Goal: Task Accomplishment & Management: Use online tool/utility

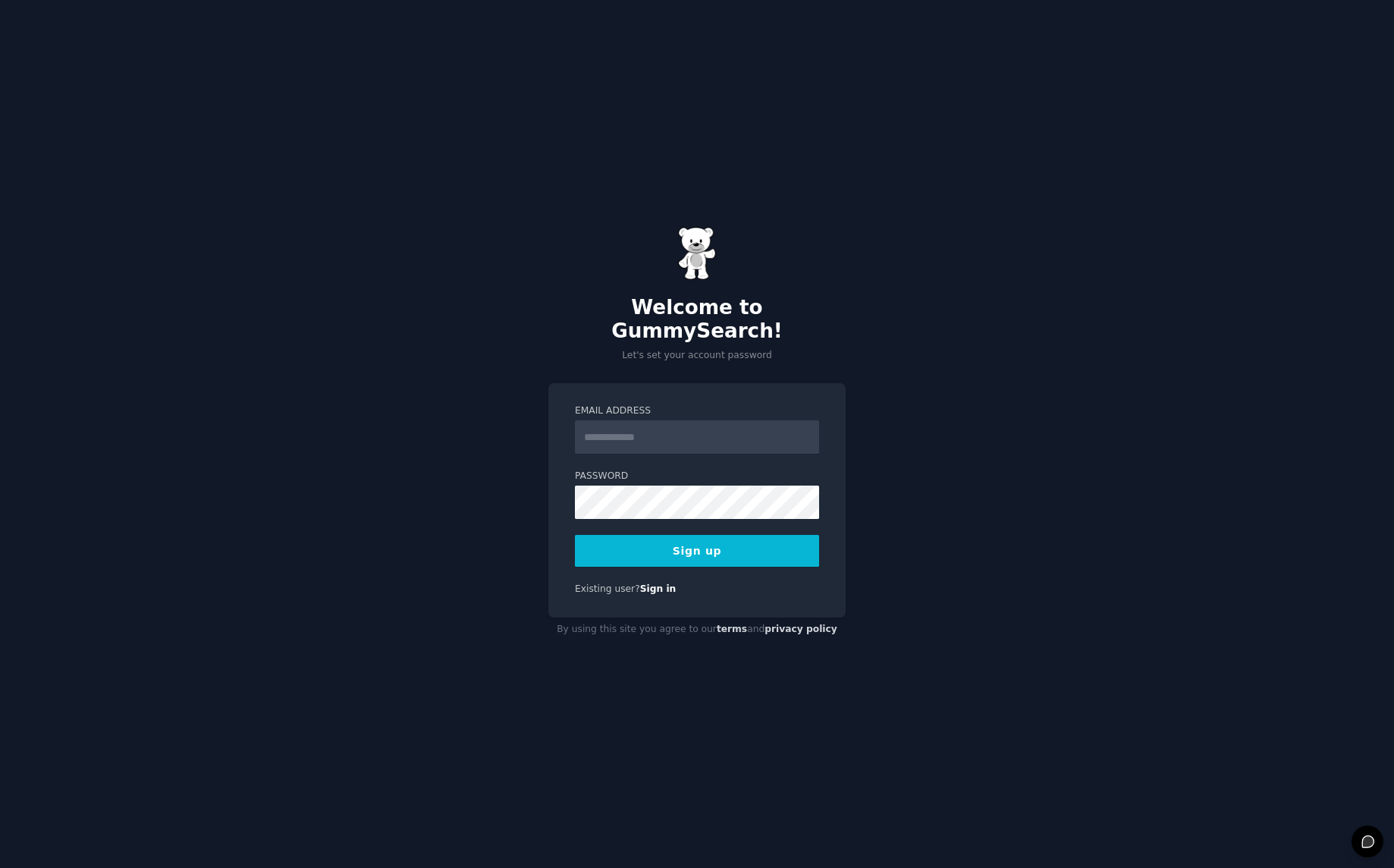
click at [625, 428] on input "Email Address" at bounding box center [697, 437] width 244 height 34
type input "**********"
click at [677, 538] on button "Sign up" at bounding box center [697, 551] width 244 height 32
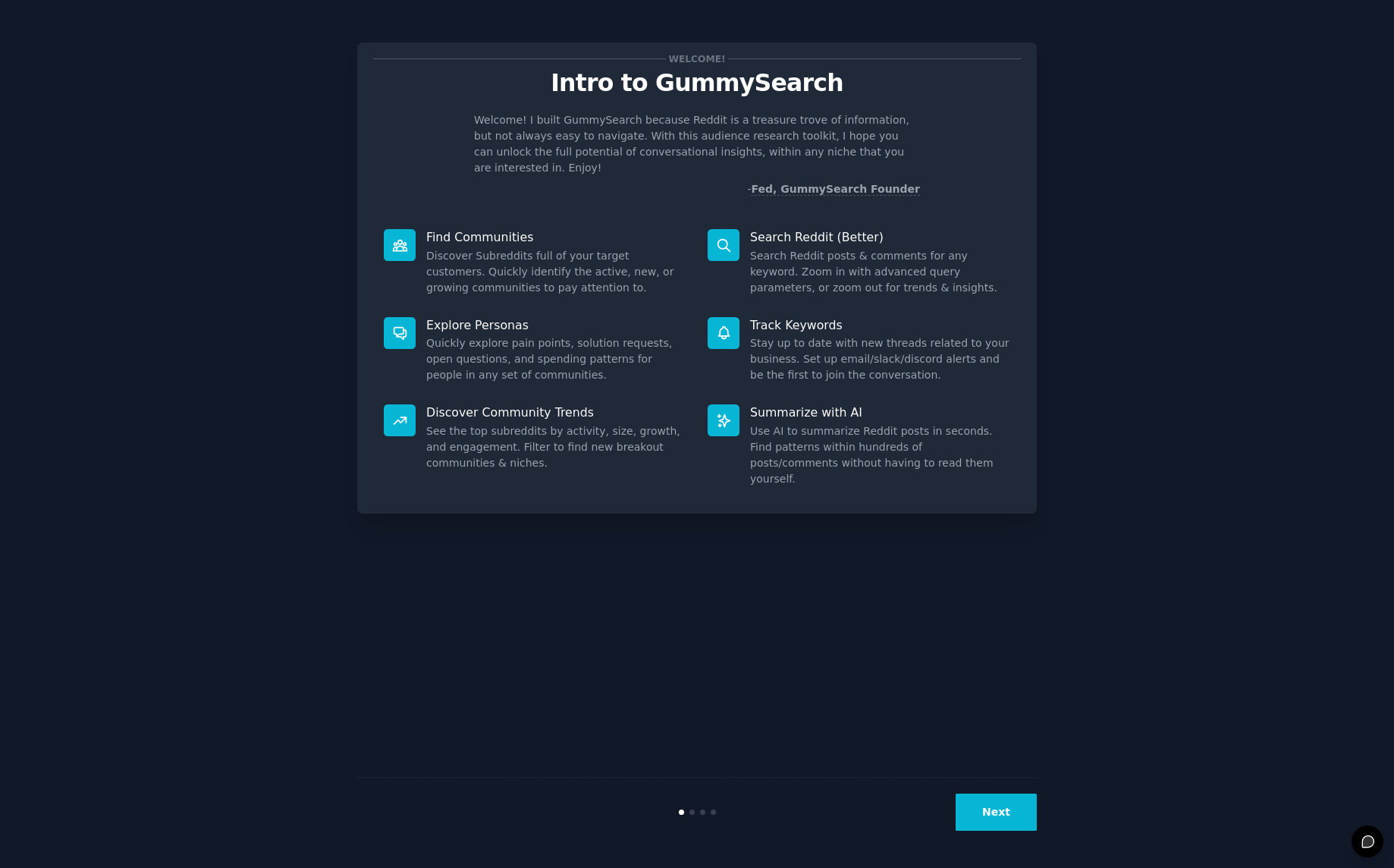
click at [1177, 122] on div "Welcome! Intro to GummySearch Welcome! I built GummySearch because Reddit is a …" at bounding box center [697, 433] width 1352 height 825
click at [994, 810] on button "Next" at bounding box center [996, 812] width 81 height 37
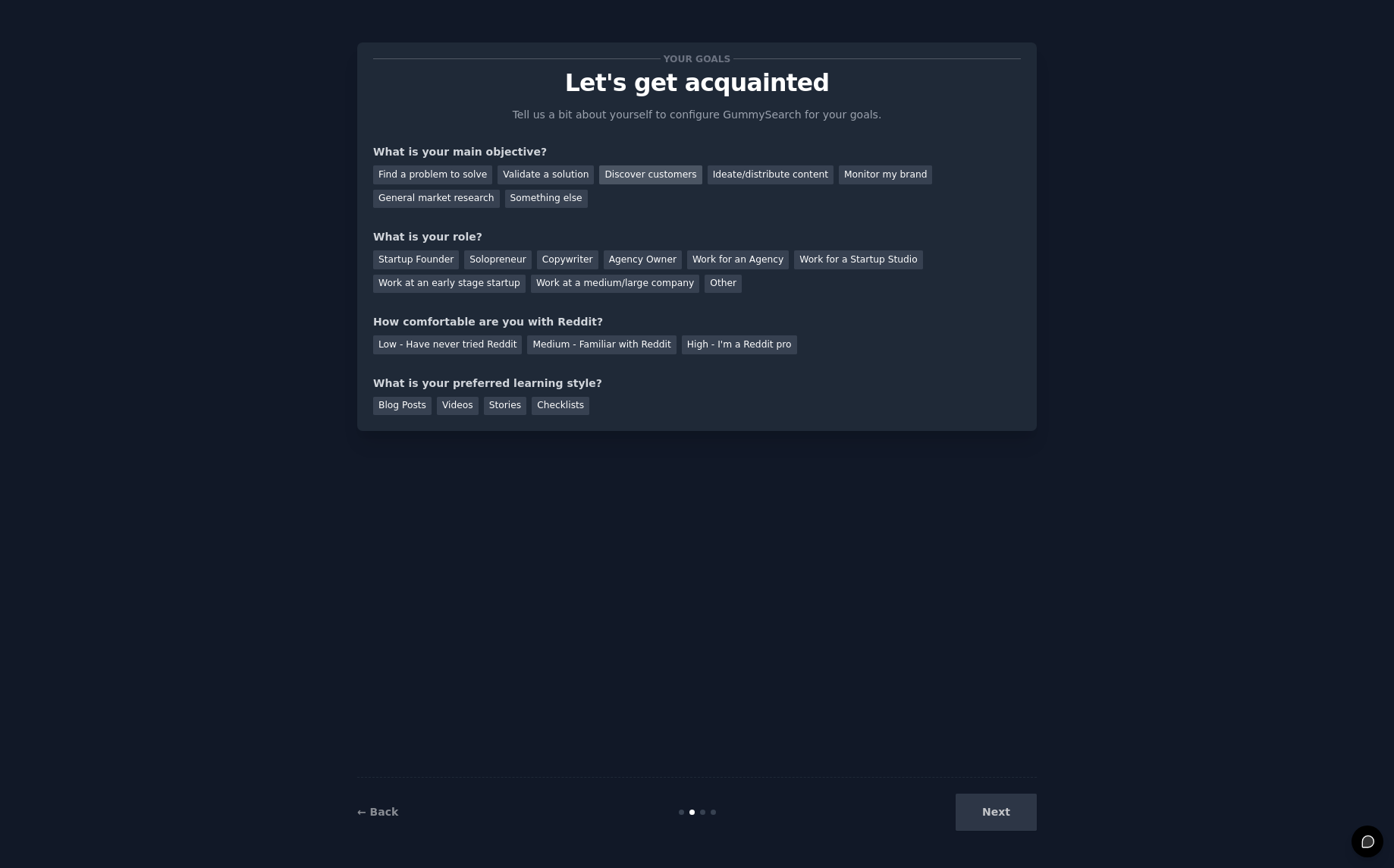
click at [625, 175] on div "Discover customers" at bounding box center [650, 175] width 102 height 19
click at [412, 257] on div "Startup Founder" at bounding box center [416, 260] width 86 height 19
click at [628, 343] on div "Medium - Familiar with Reddit" at bounding box center [601, 345] width 149 height 19
click at [464, 404] on div "Videos" at bounding box center [458, 407] width 42 height 19
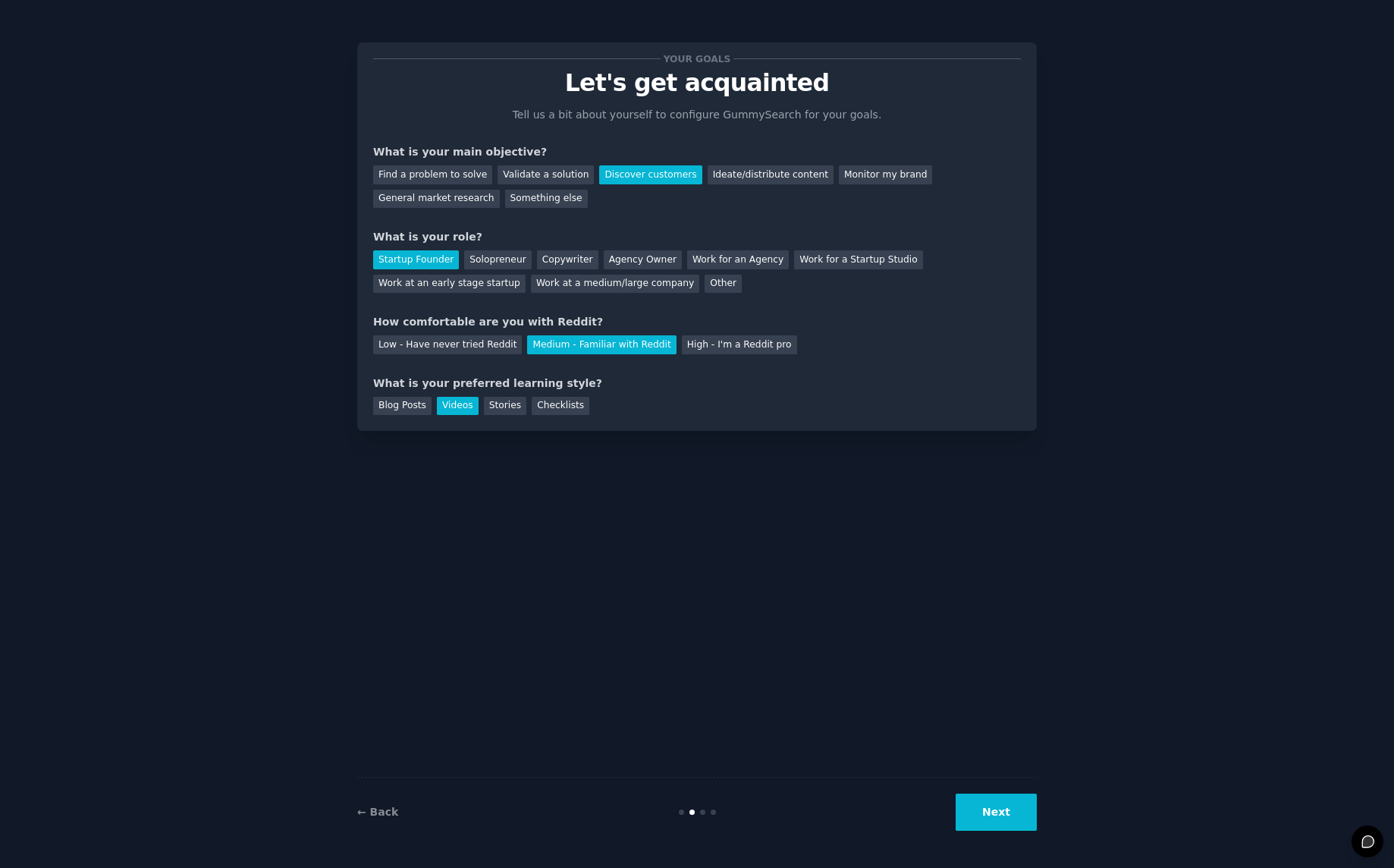
click at [1000, 811] on button "Next" at bounding box center [996, 812] width 81 height 37
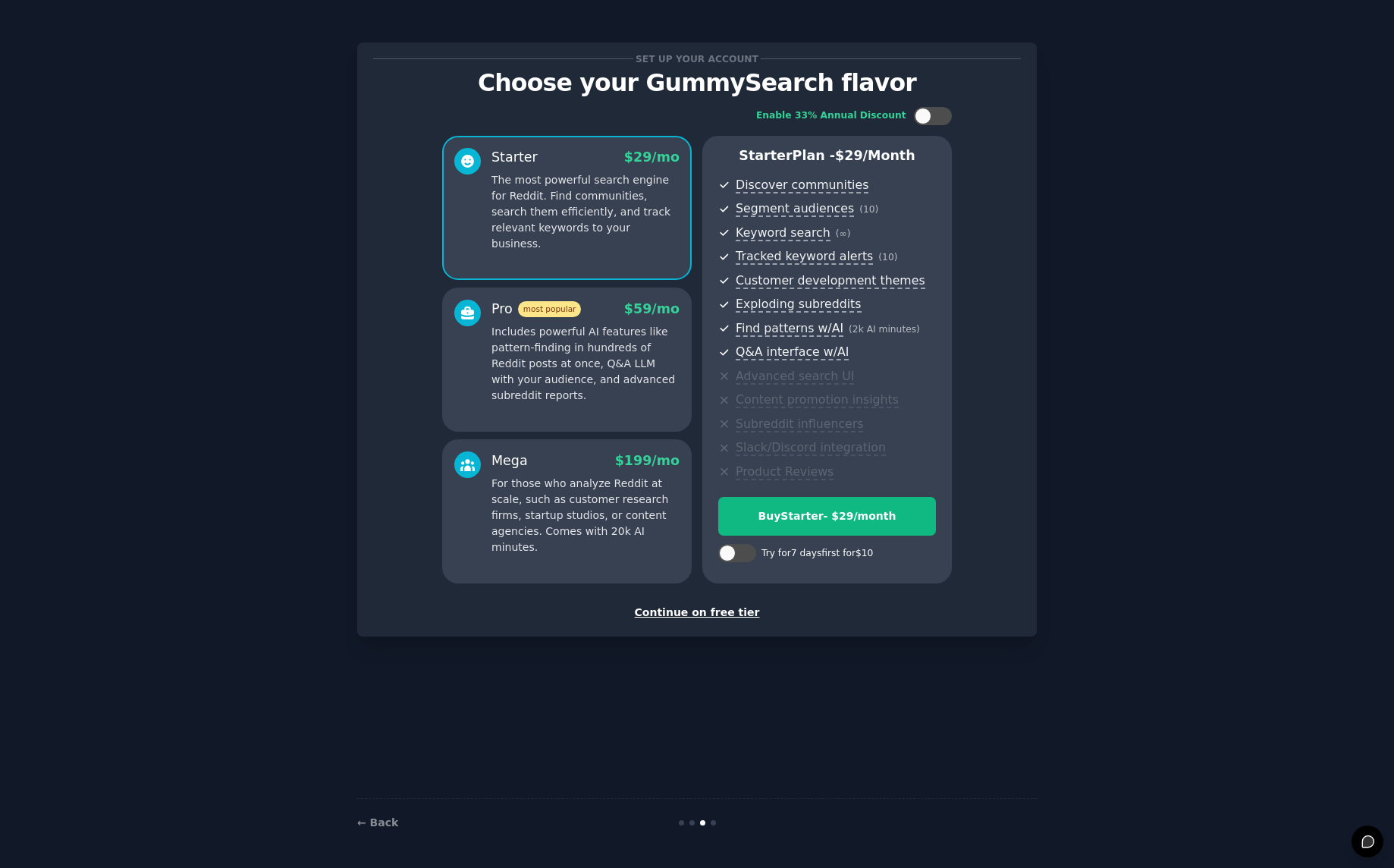
click at [686, 614] on div "Continue on free tier" at bounding box center [697, 612] width 648 height 16
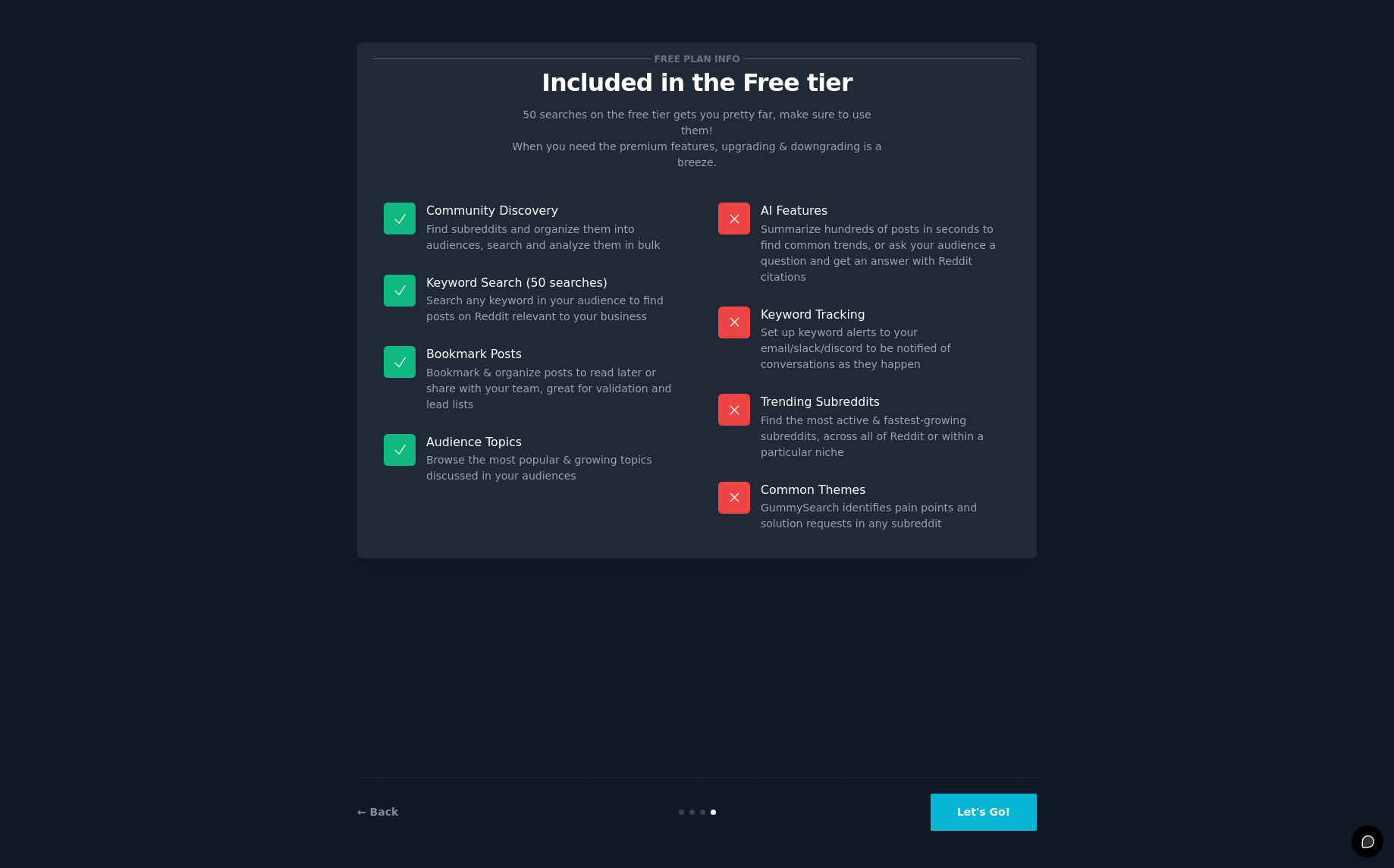
click at [978, 811] on button "Let's Go!" at bounding box center [984, 812] width 106 height 37
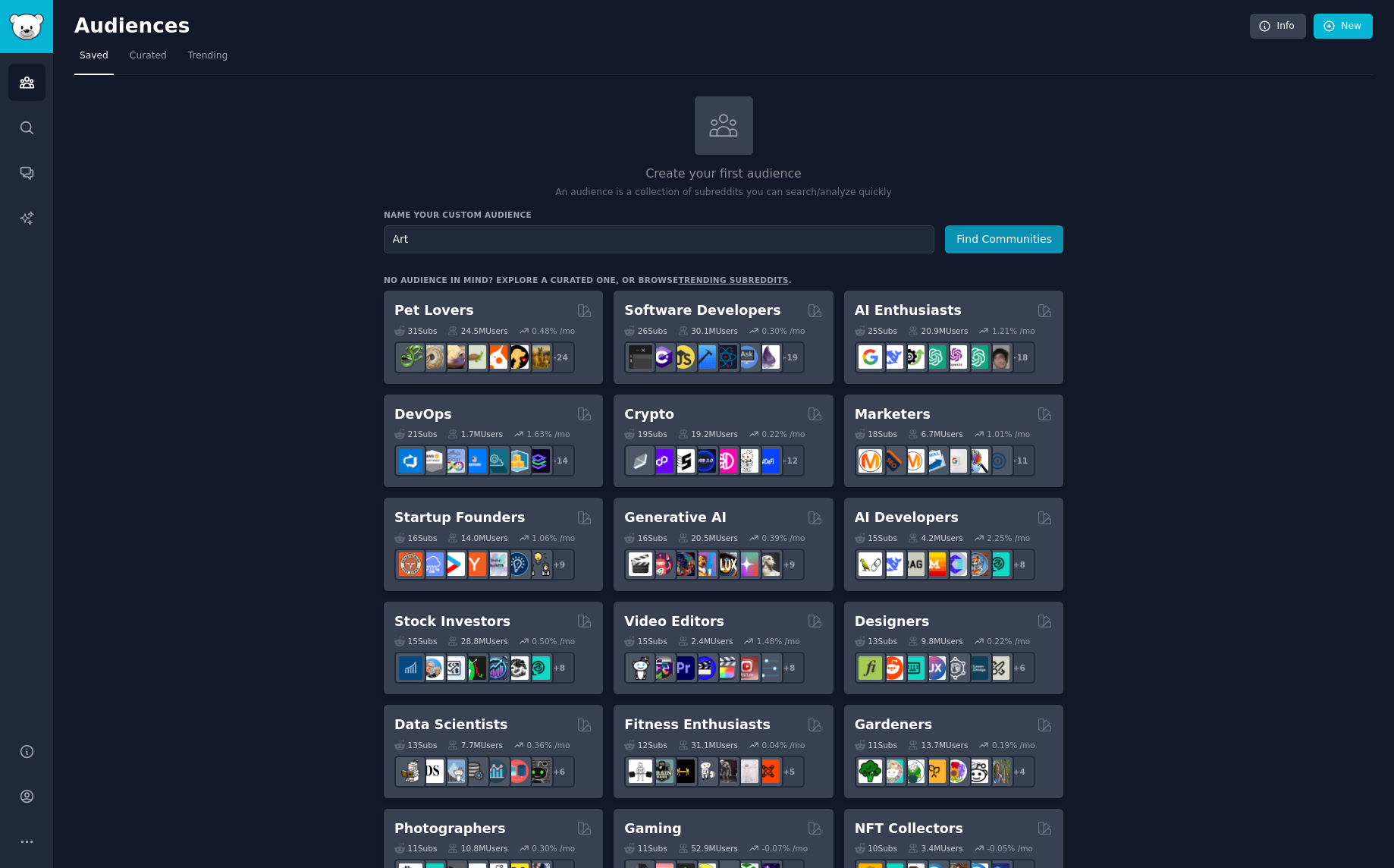
click at [390, 238] on input "Art" at bounding box center [658, 239] width 551 height 28
click at [430, 241] on input "Big Art" at bounding box center [658, 239] width 551 height 28
type input "Big Art lovers"
click at [1011, 233] on button "Find Communities" at bounding box center [1004, 239] width 118 height 28
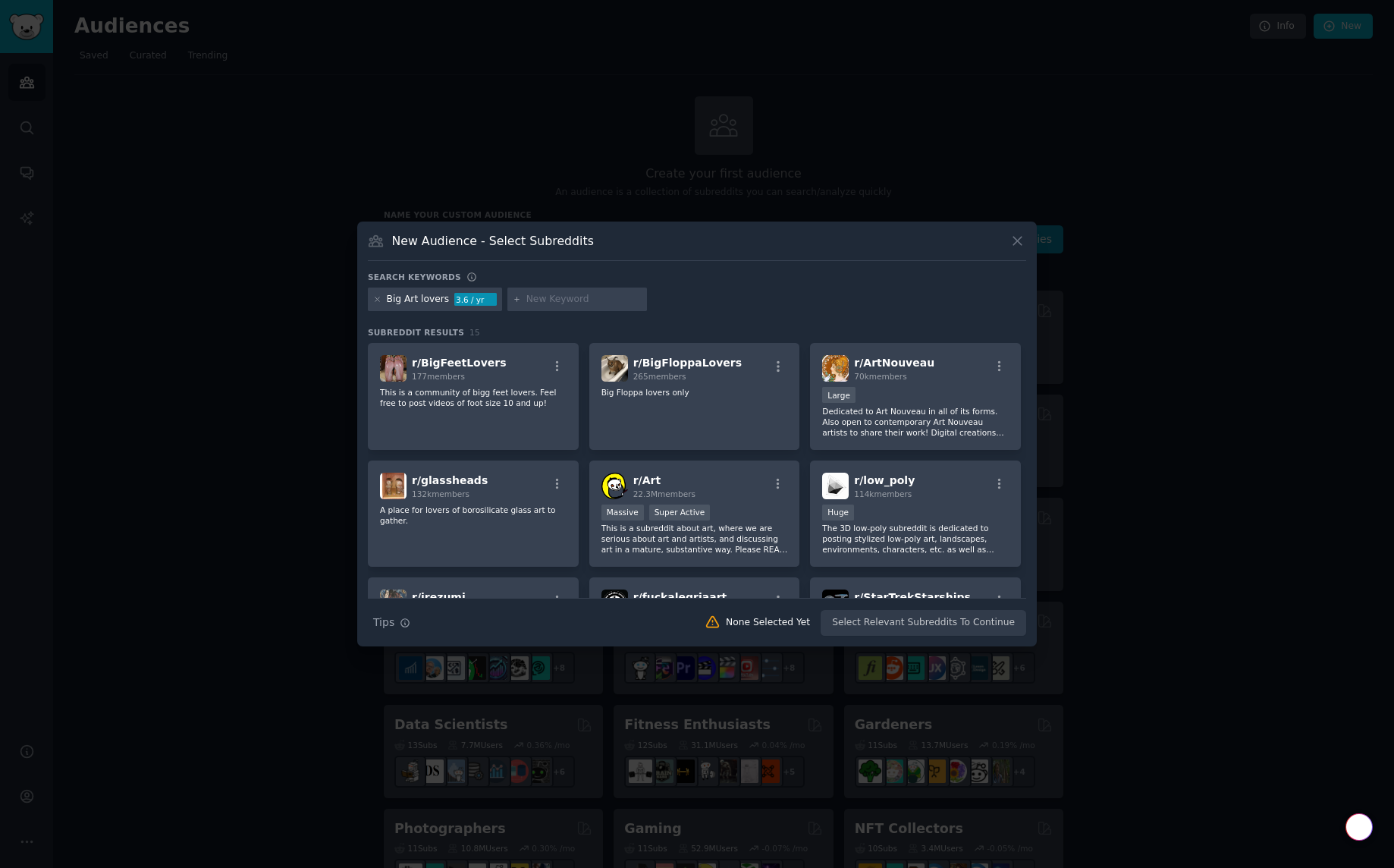
click at [535, 302] on input "text" at bounding box center [584, 299] width 115 height 14
type input "oversized"
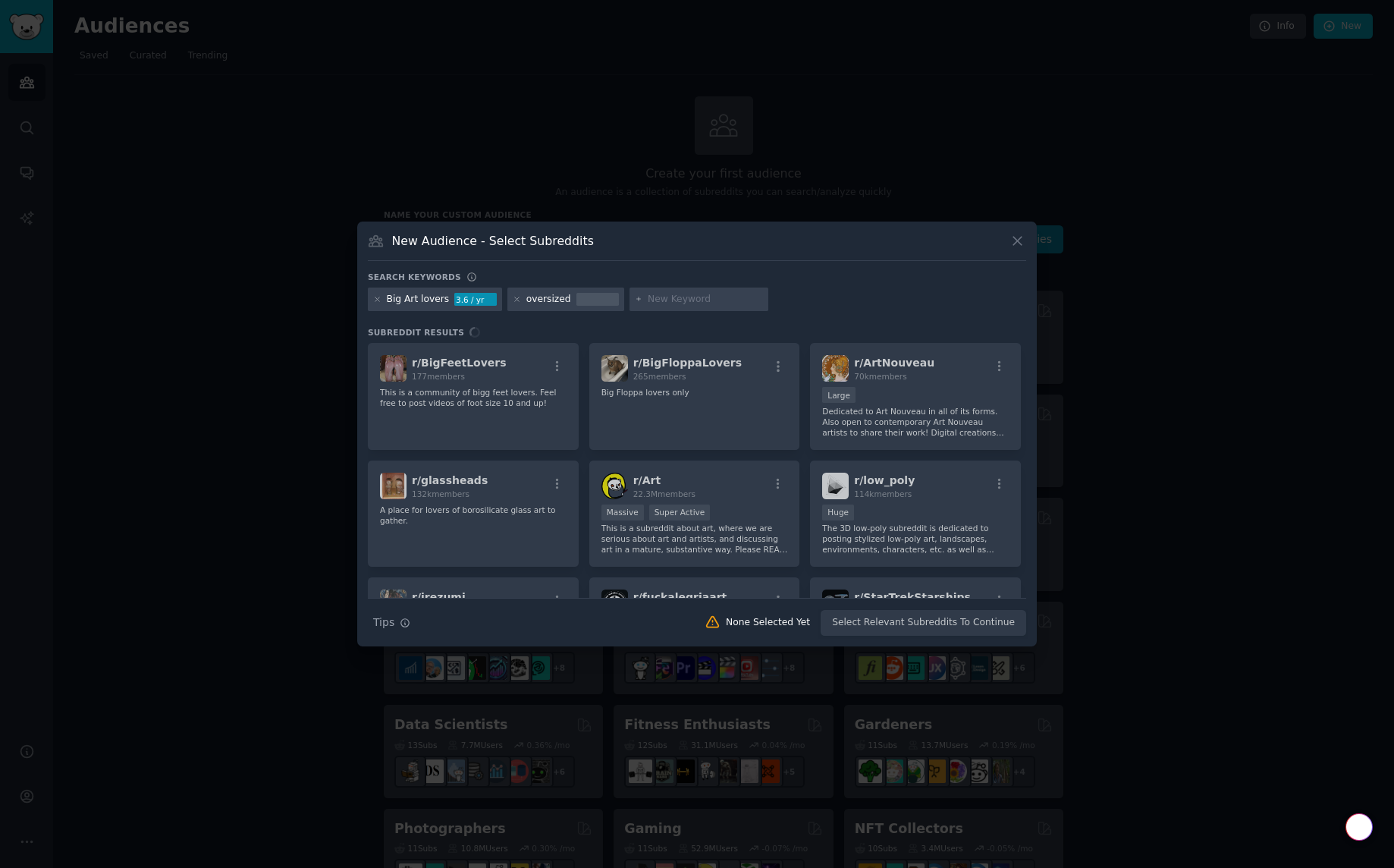
click at [812, 303] on div "Big Art lovers 3.6 / yr oversized" at bounding box center [697, 302] width 658 height 30
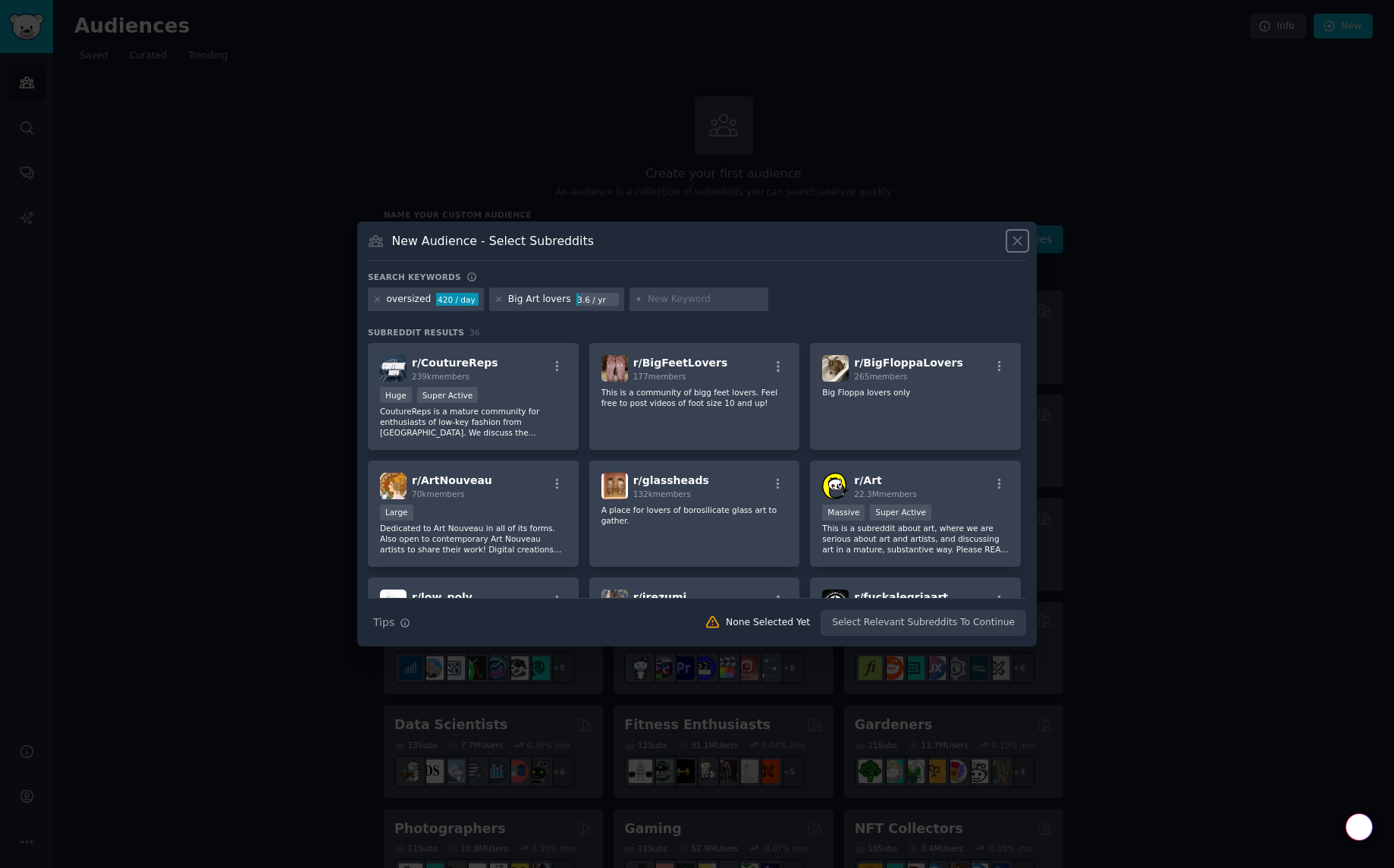
click at [1019, 240] on icon at bounding box center [1018, 240] width 8 height 8
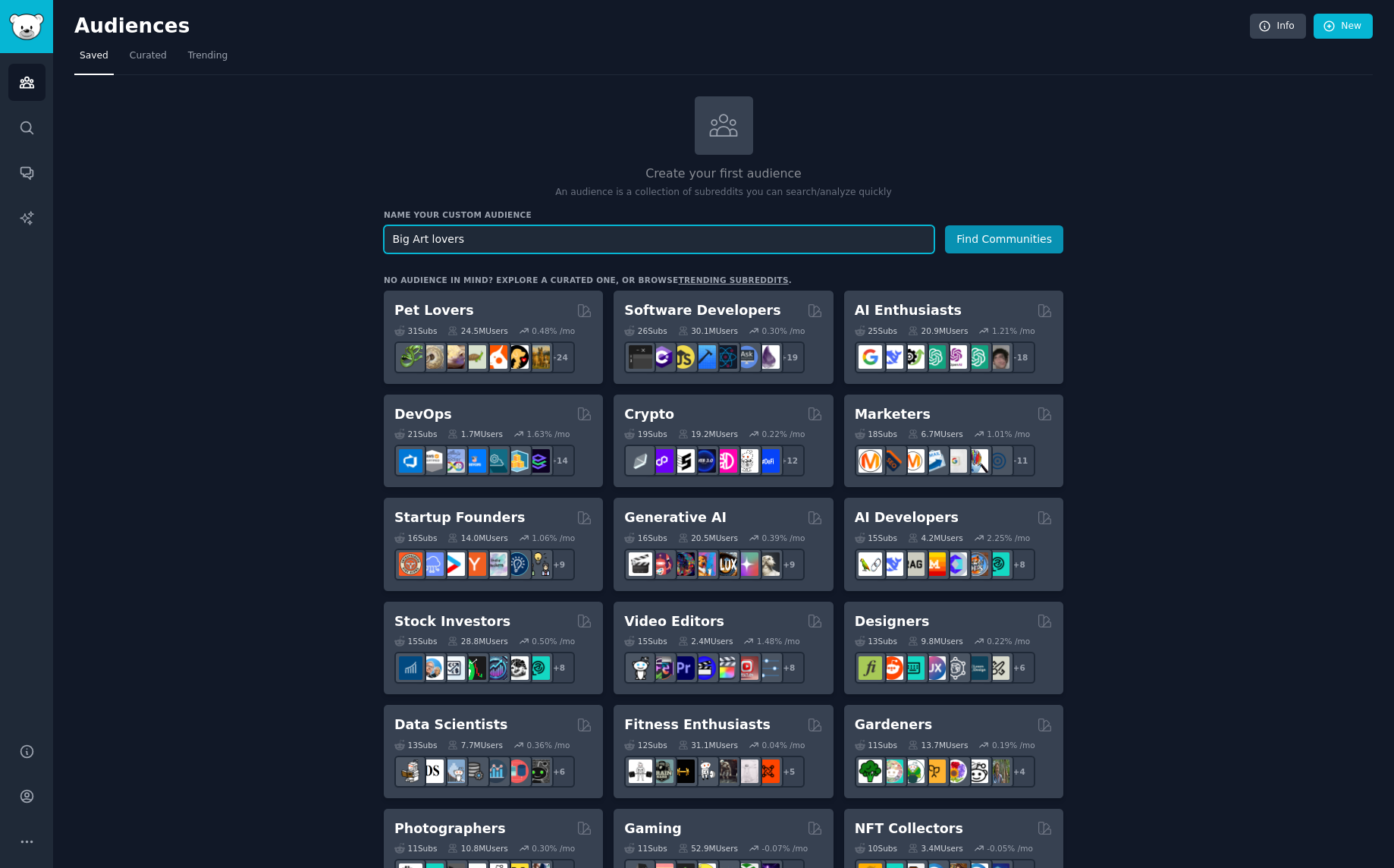
drag, startPoint x: 458, startPoint y: 240, endPoint x: 348, endPoint y: 236, distance: 110.1
type input "Indivisible"
click at [1004, 235] on button "Find Communities" at bounding box center [1004, 239] width 118 height 28
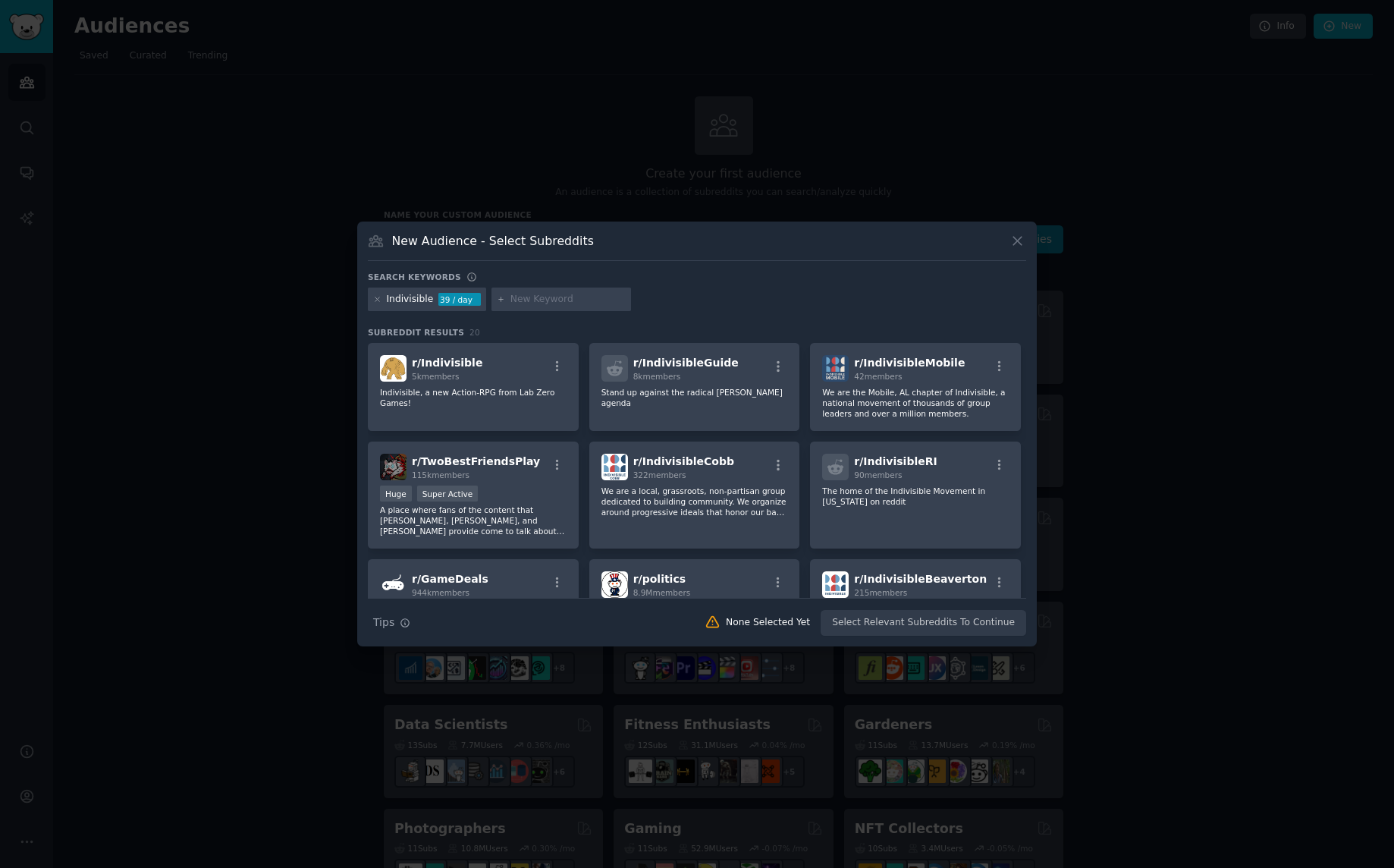
click at [1016, 240] on icon at bounding box center [1018, 241] width 16 height 16
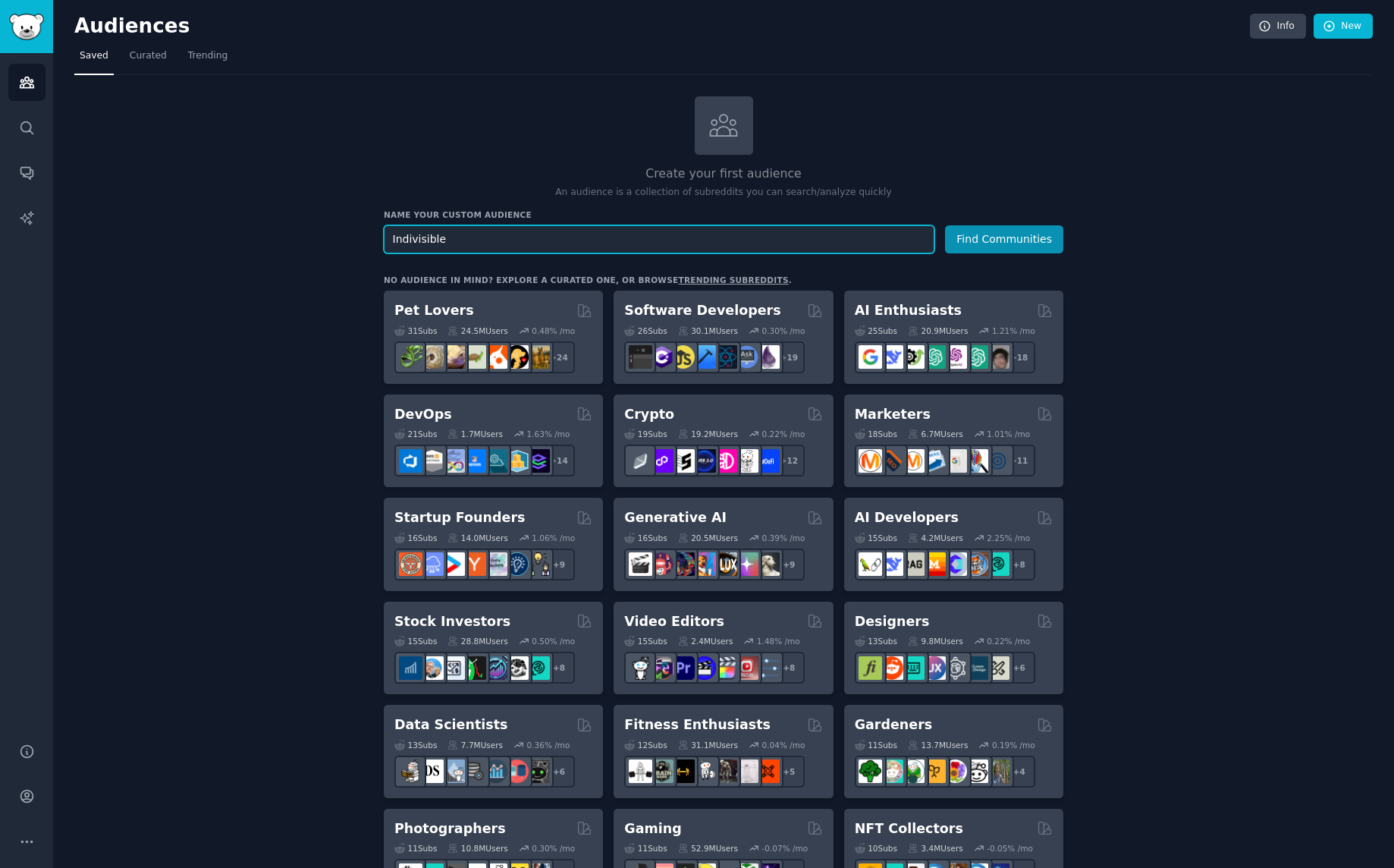
drag, startPoint x: 440, startPoint y: 242, endPoint x: 350, endPoint y: 238, distance: 90.1
type input "50501"
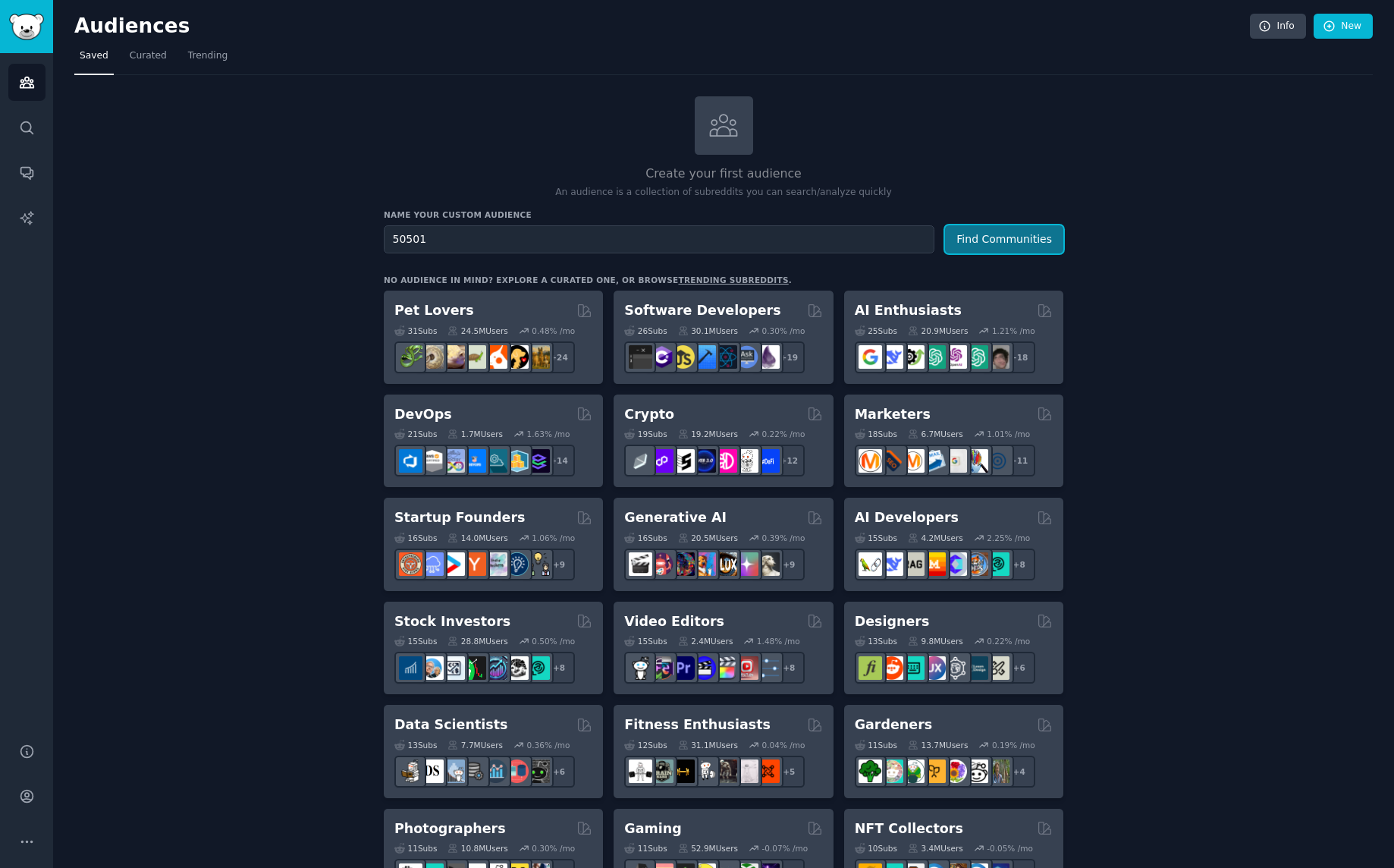
click at [989, 238] on button "Find Communities" at bounding box center [1004, 239] width 118 height 28
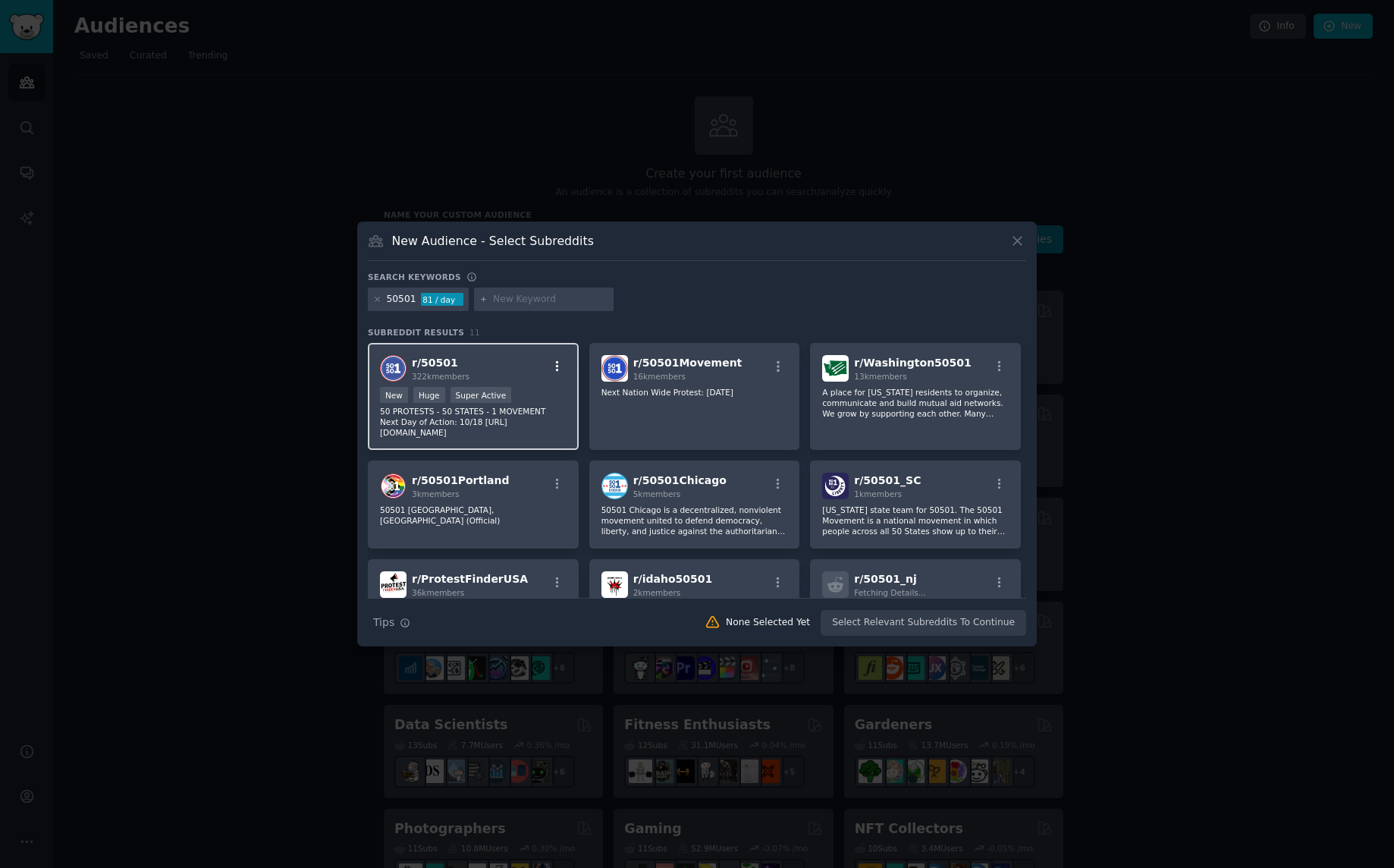
click at [557, 366] on icon "button" at bounding box center [557, 366] width 14 height 14
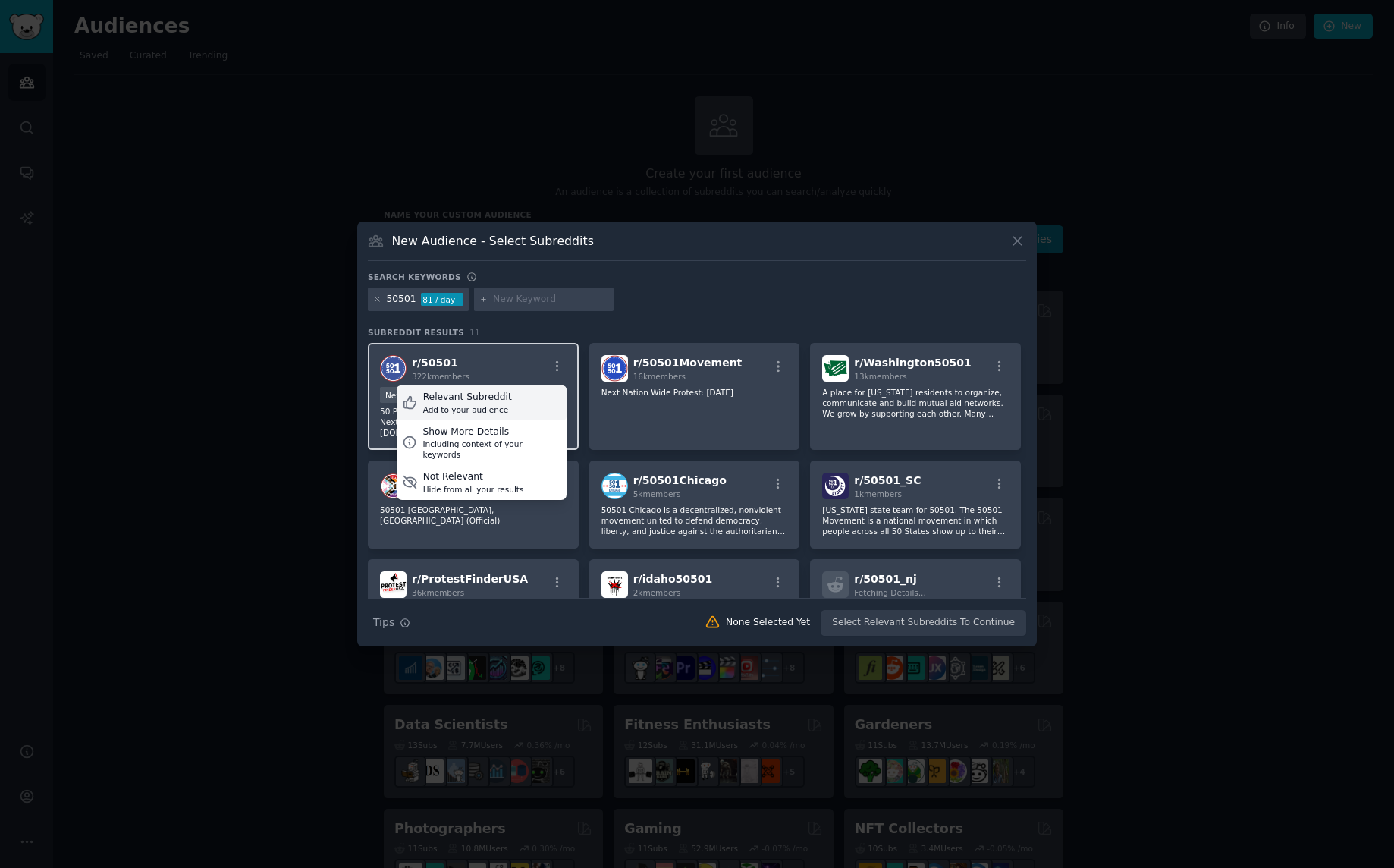
click at [484, 391] on div "Relevant Subreddit" at bounding box center [468, 397] width 88 height 14
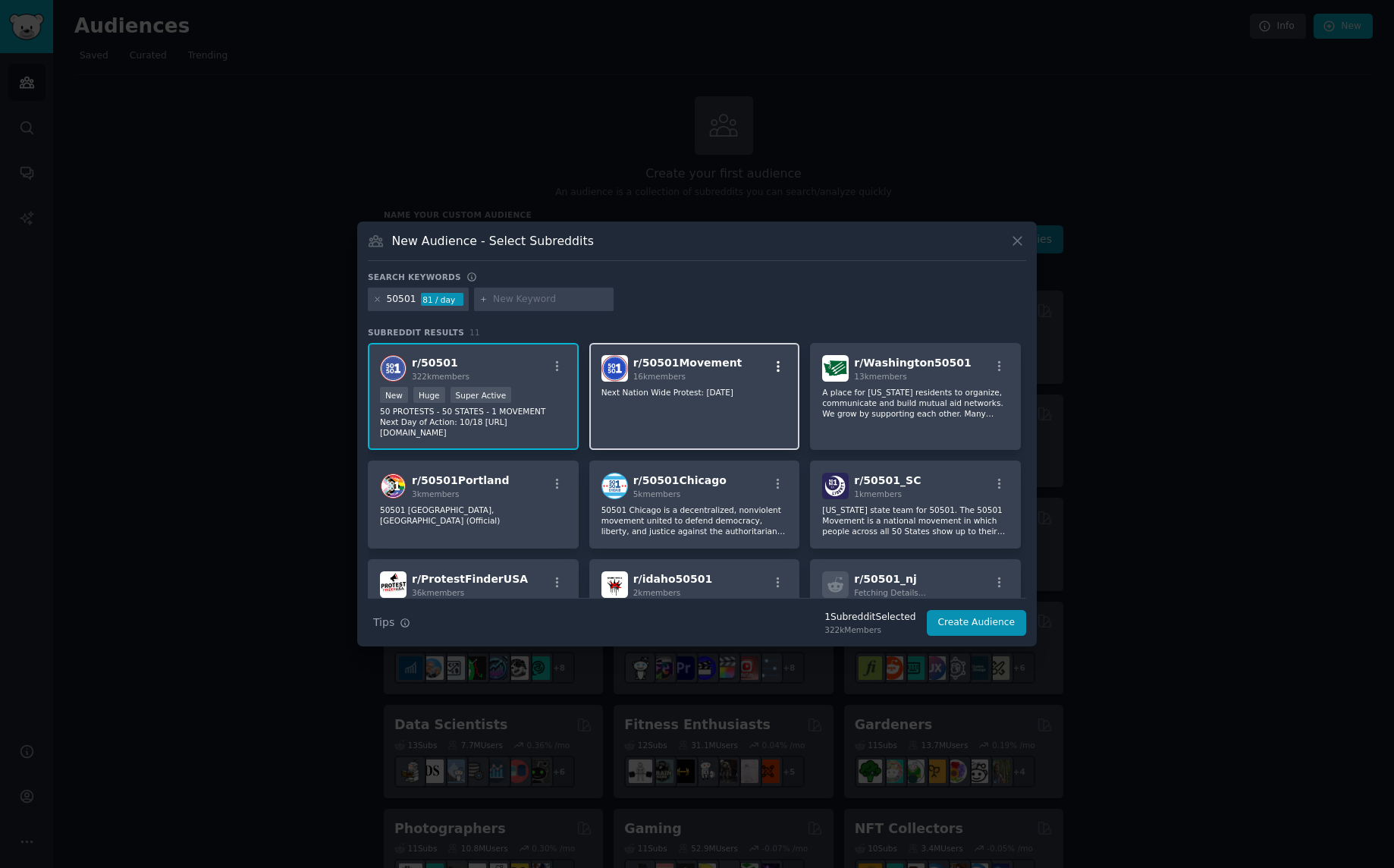
click at [777, 363] on icon "button" at bounding box center [778, 366] width 14 height 14
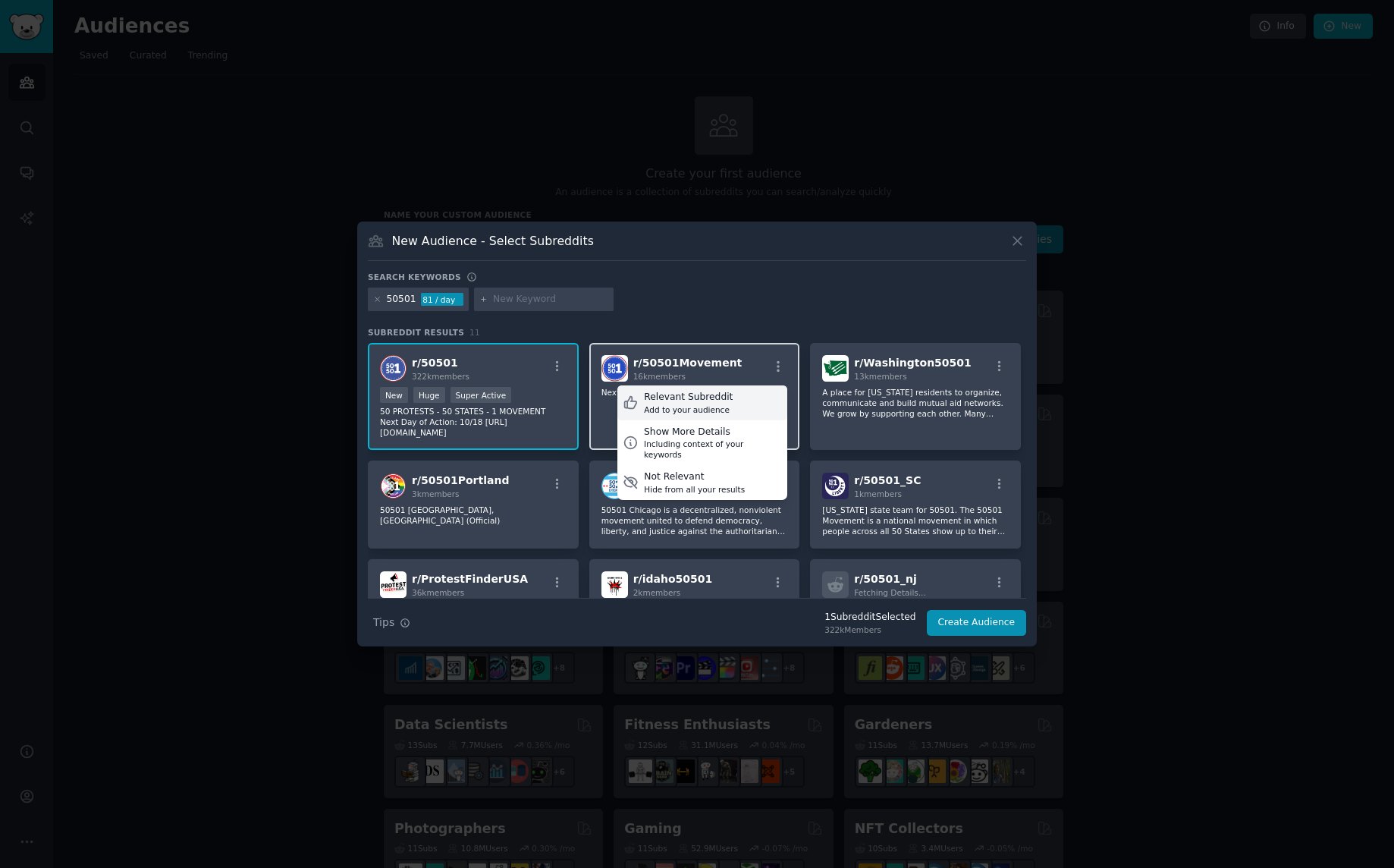
click at [707, 396] on div "Relevant Subreddit" at bounding box center [688, 397] width 88 height 14
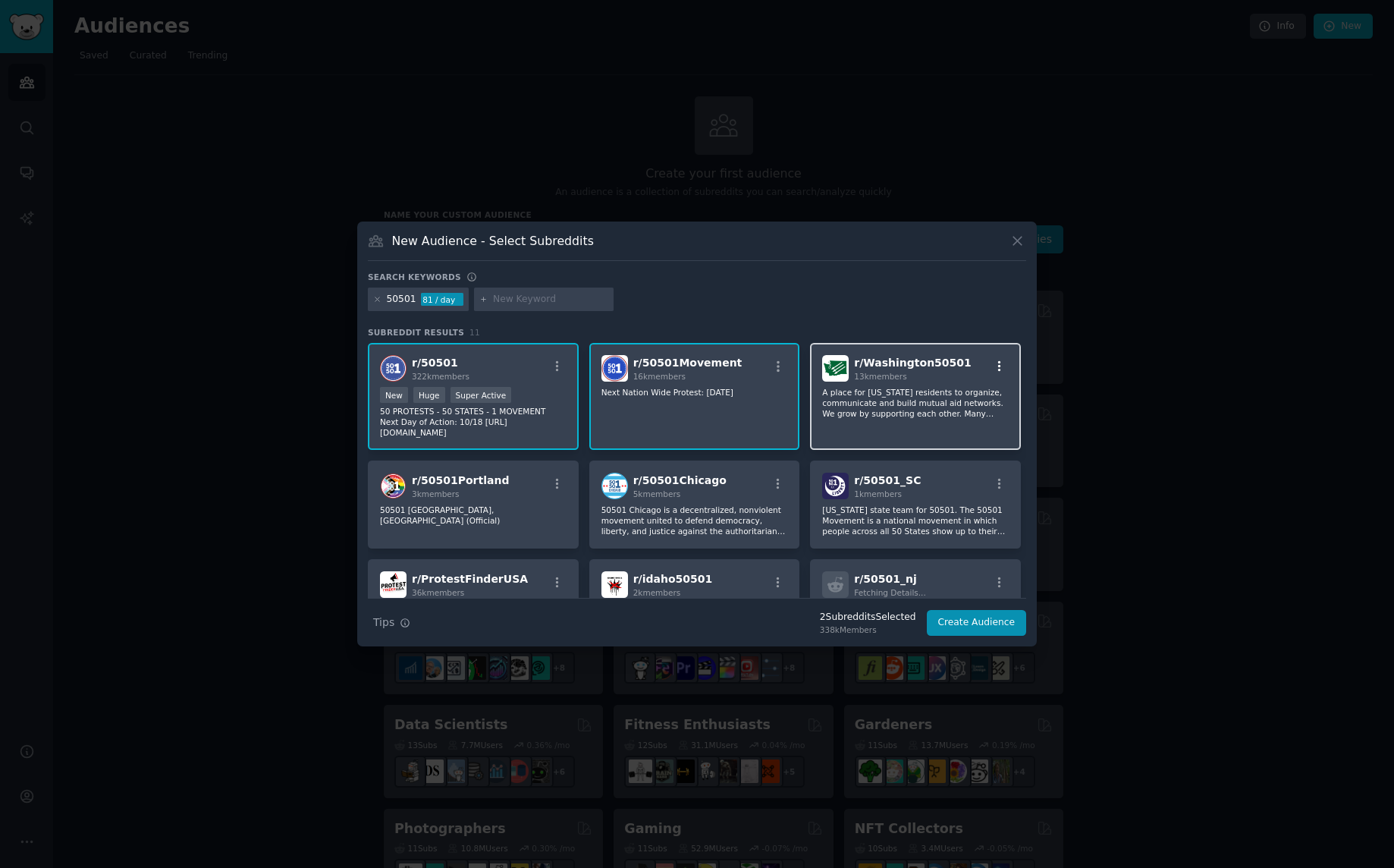
click at [998, 366] on icon "button" at bounding box center [1000, 366] width 3 height 10
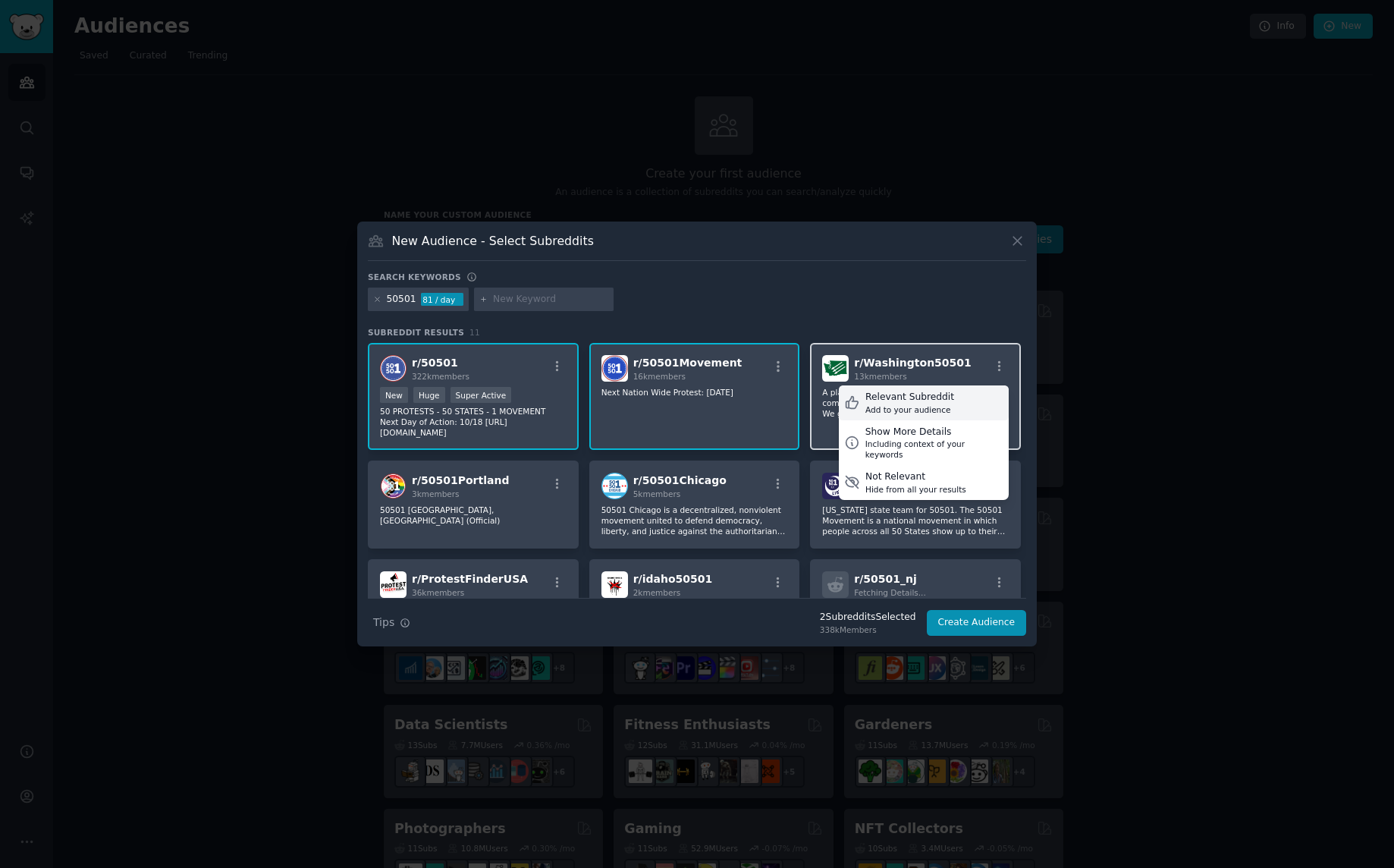
click at [924, 399] on div "Relevant Subreddit" at bounding box center [910, 397] width 88 height 14
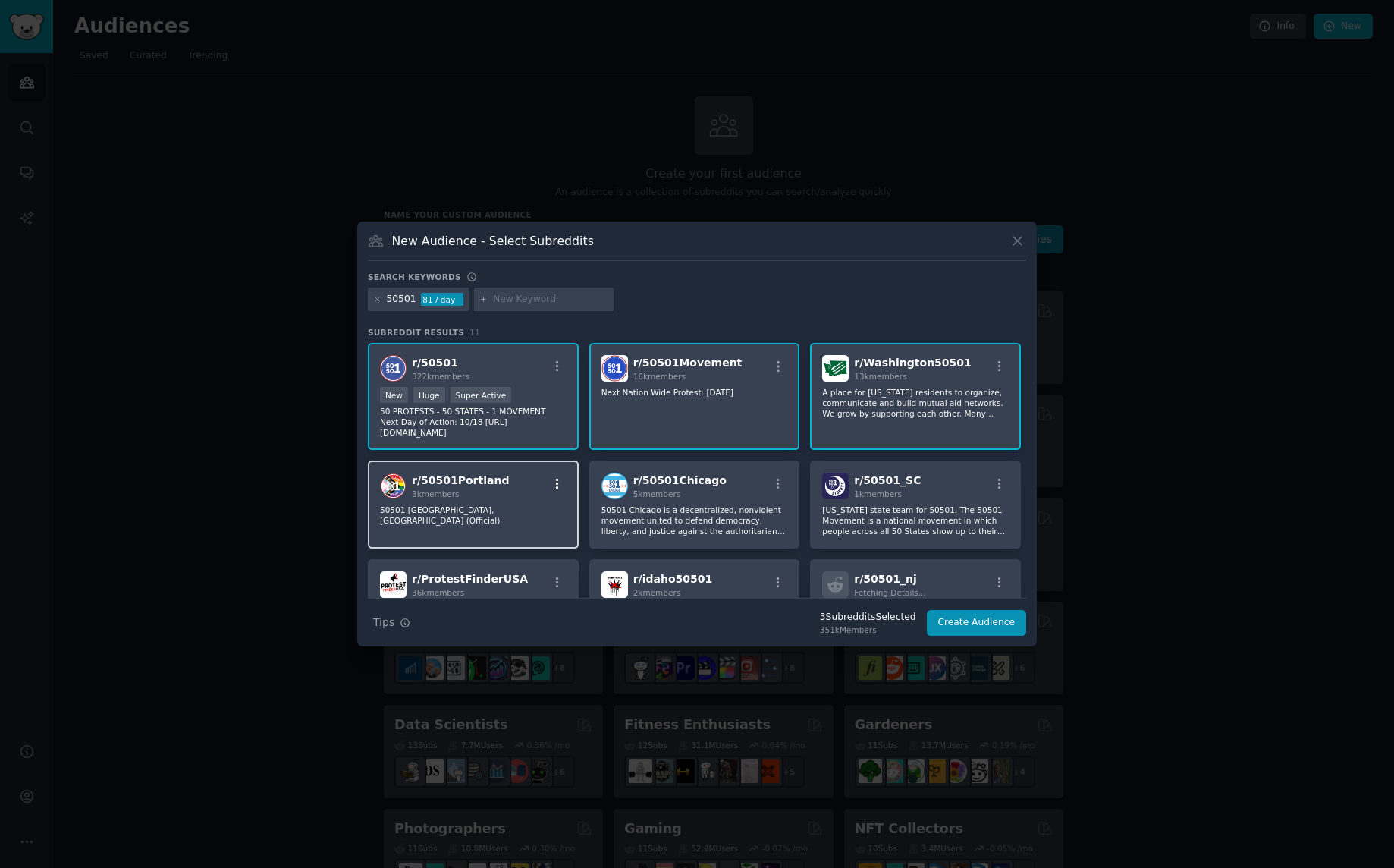
click at [556, 482] on icon "button" at bounding box center [557, 484] width 14 height 14
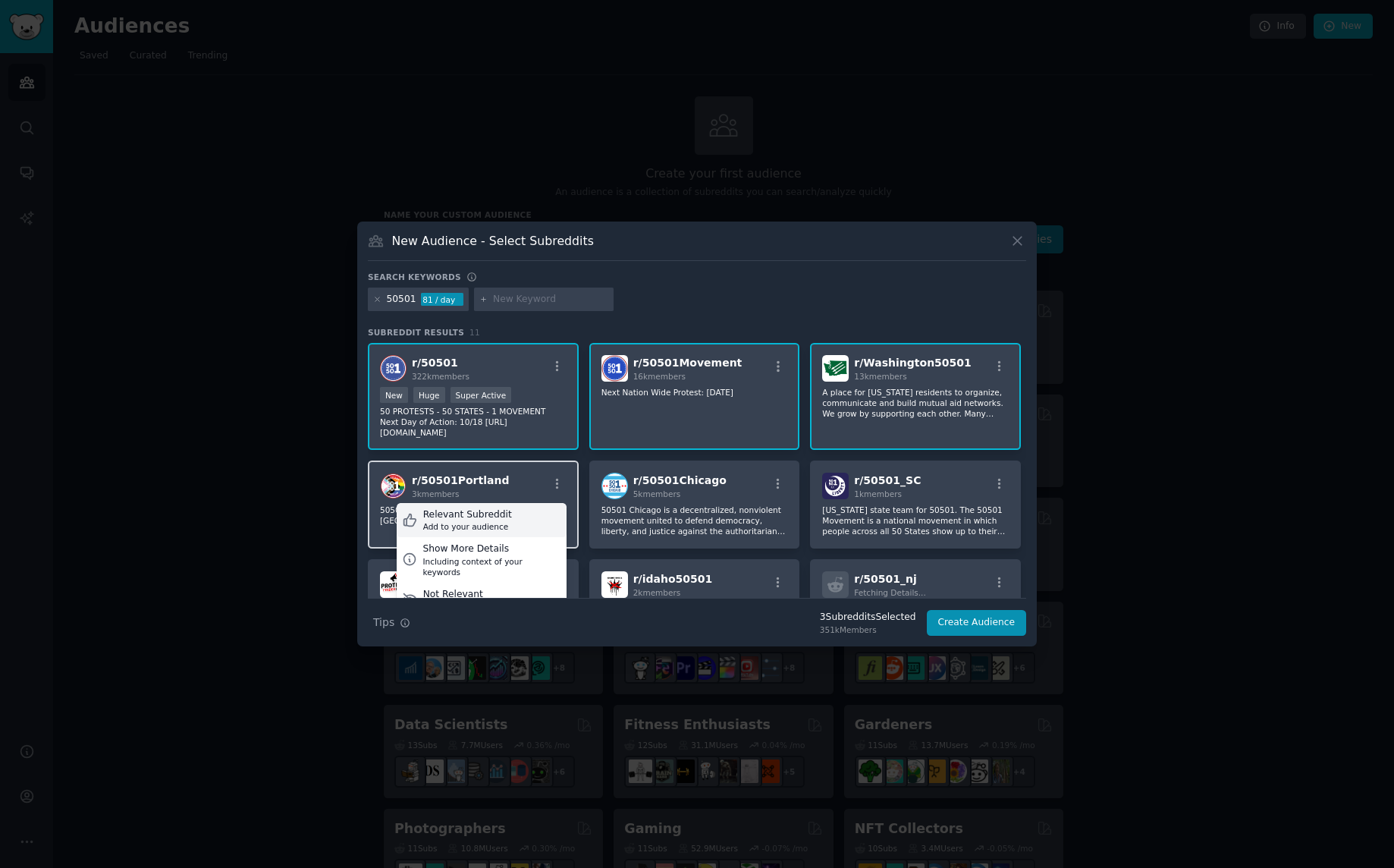
click at [491, 516] on div "Relevant Subreddit" at bounding box center [468, 514] width 88 height 14
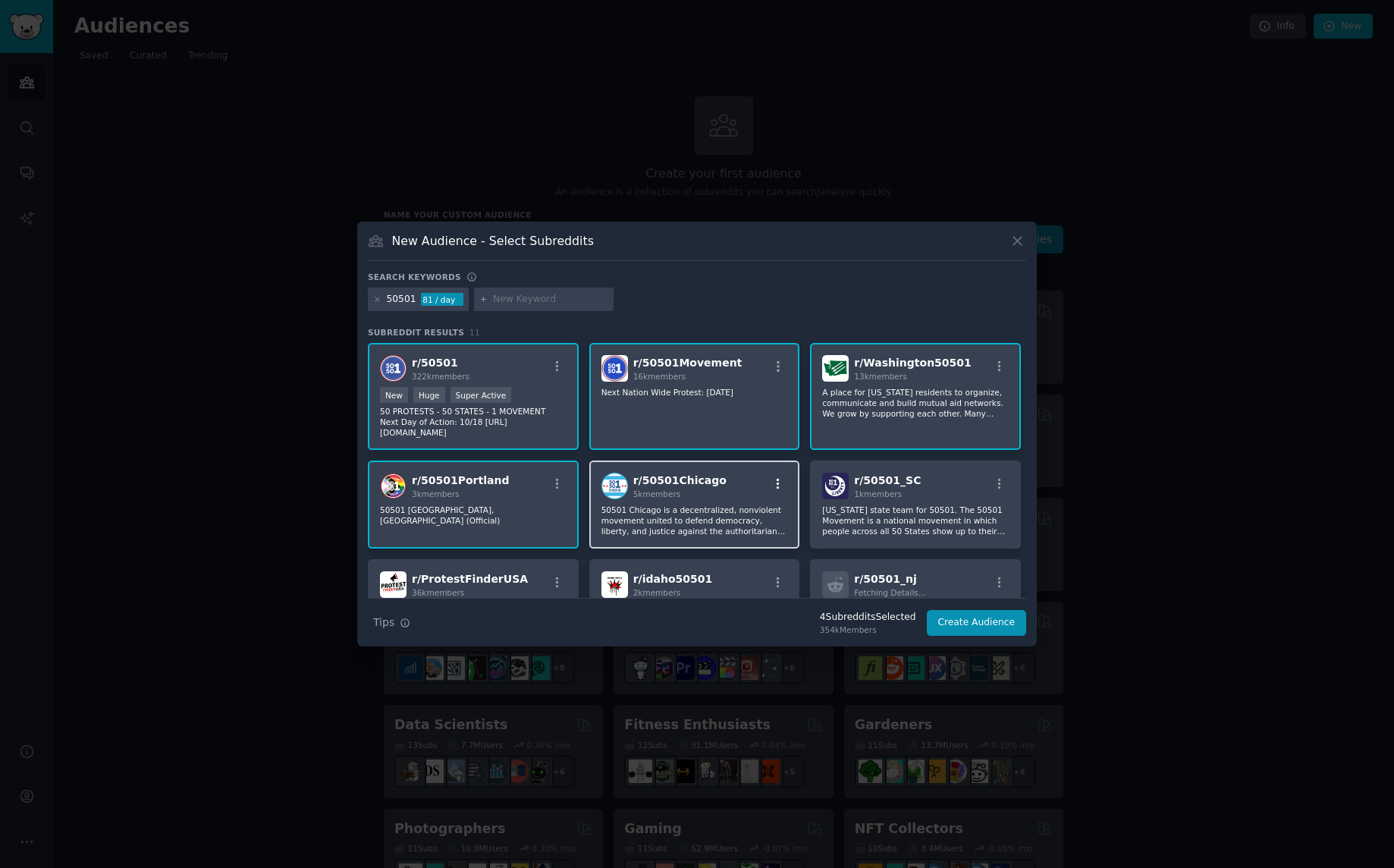
click at [777, 478] on icon "button" at bounding box center [778, 482] width 3 height 10
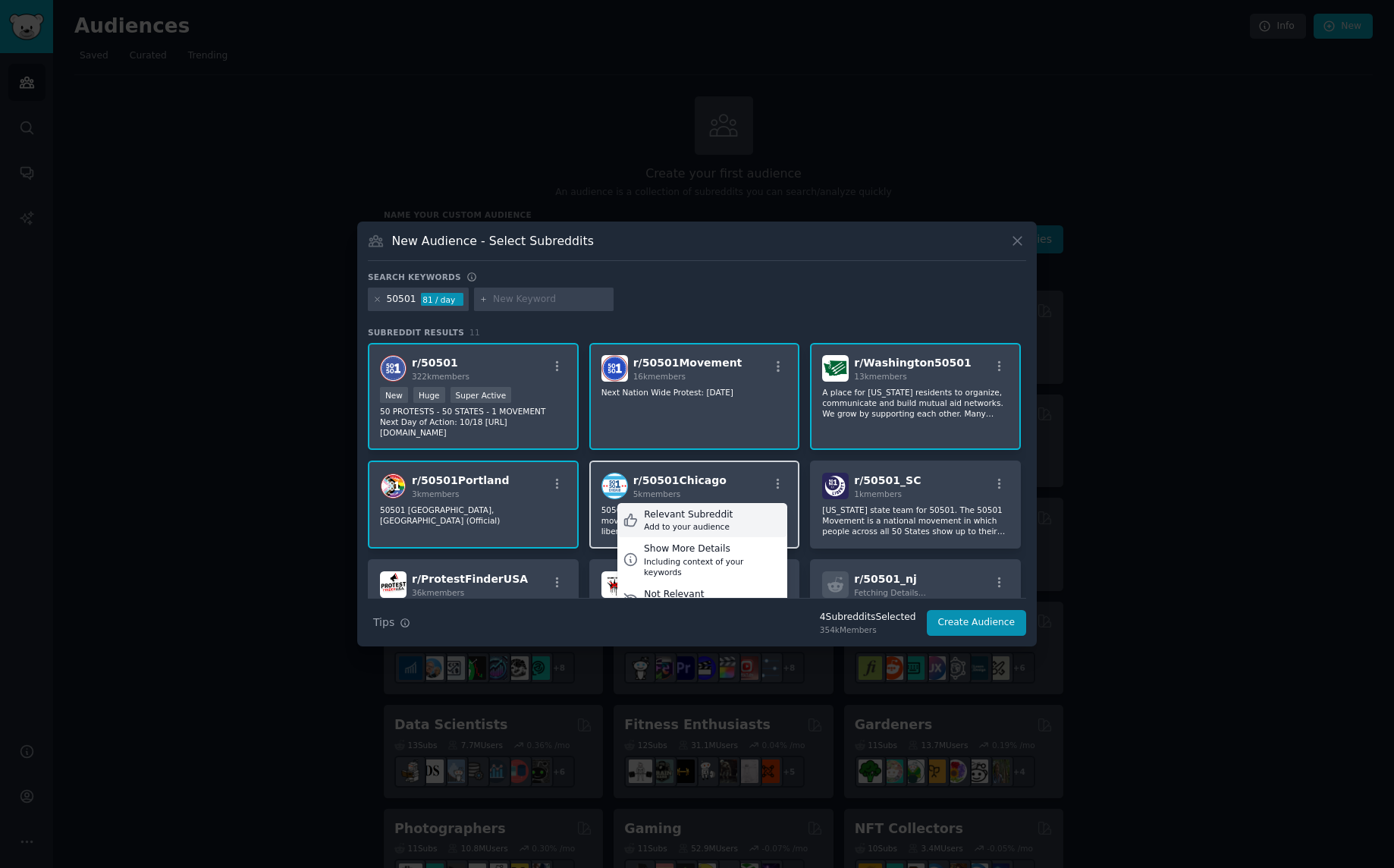
click at [688, 517] on div "Relevant Subreddit" at bounding box center [688, 514] width 88 height 14
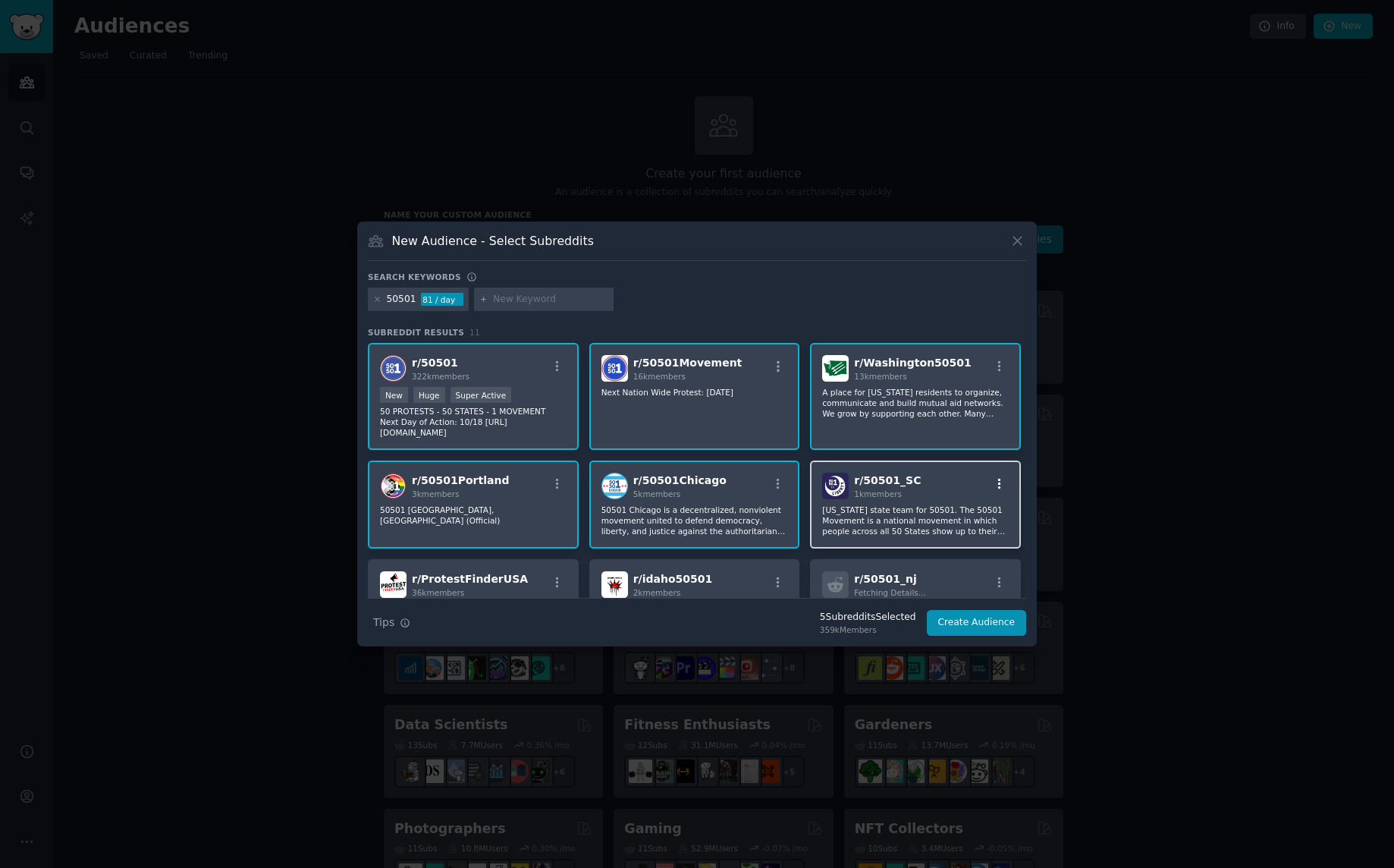
click at [997, 483] on icon "button" at bounding box center [999, 484] width 14 height 14
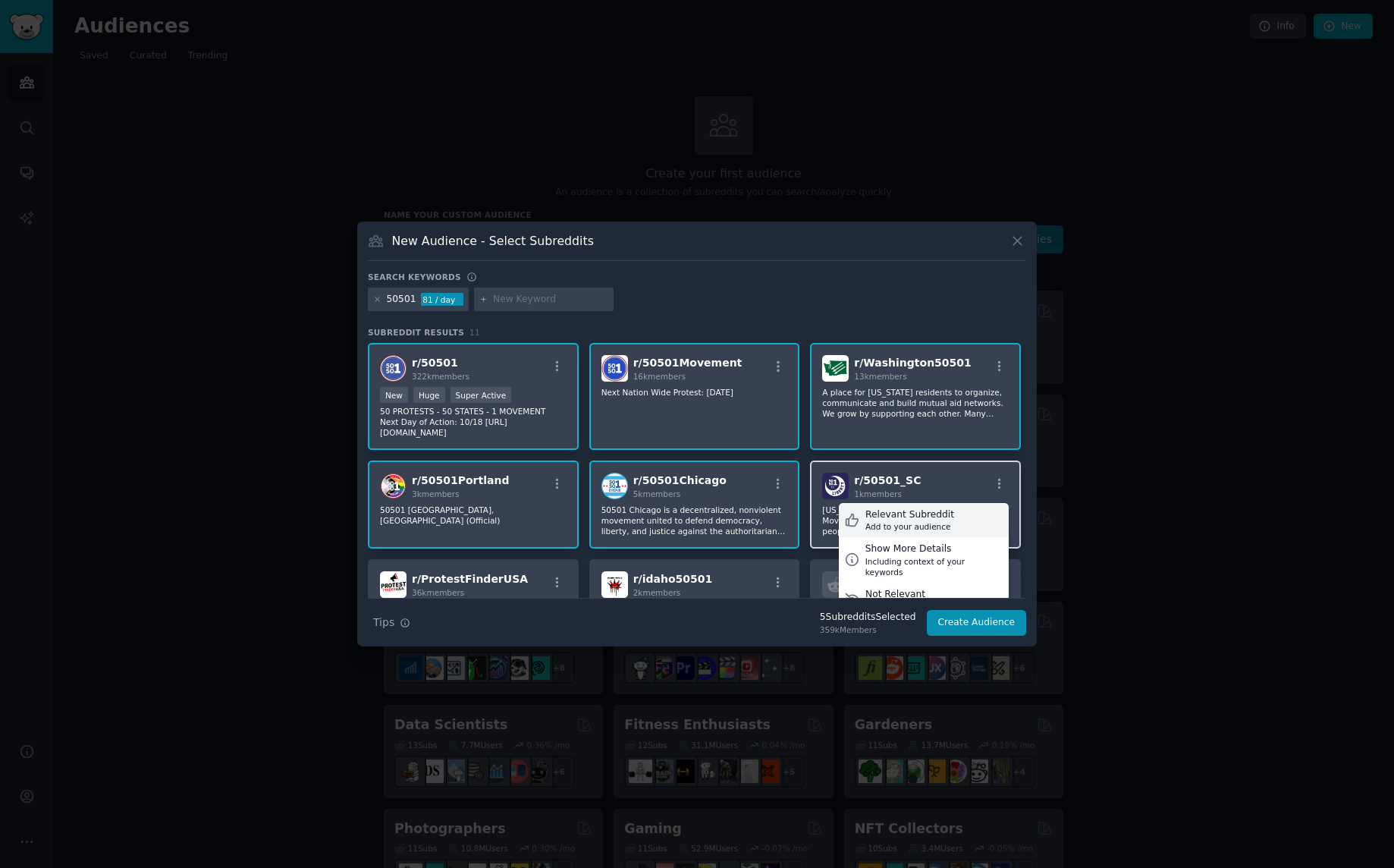
click at [868, 514] on div "Relevant Subreddit" at bounding box center [910, 514] width 88 height 14
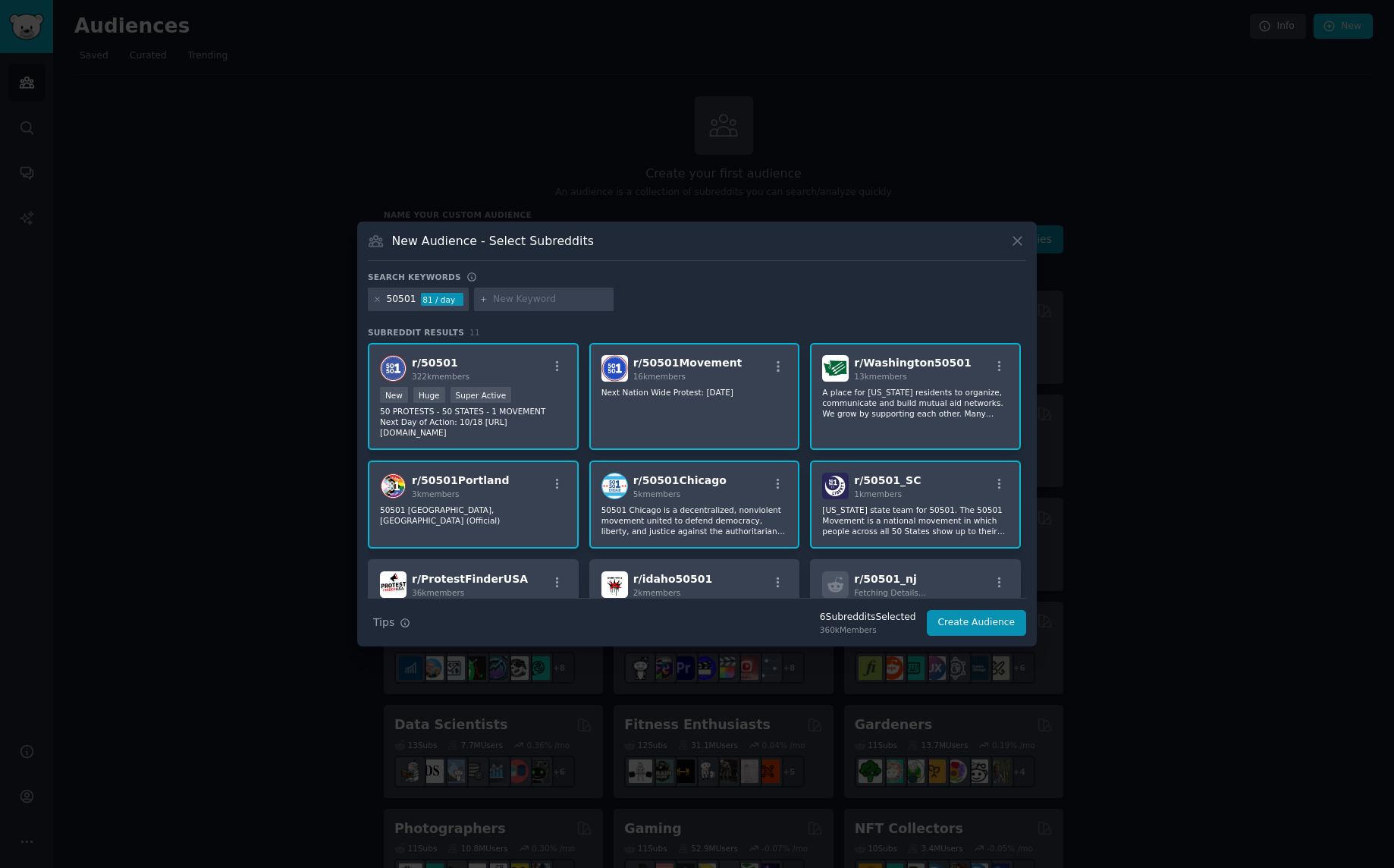
drag, startPoint x: 1026, startPoint y: 368, endPoint x: 1021, endPoint y: 408, distance: 40.3
click at [1022, 409] on div "r/ 50501 322k members >= 95th percentile for submissions / day New Huge Super A…" at bounding box center [697, 470] width 658 height 255
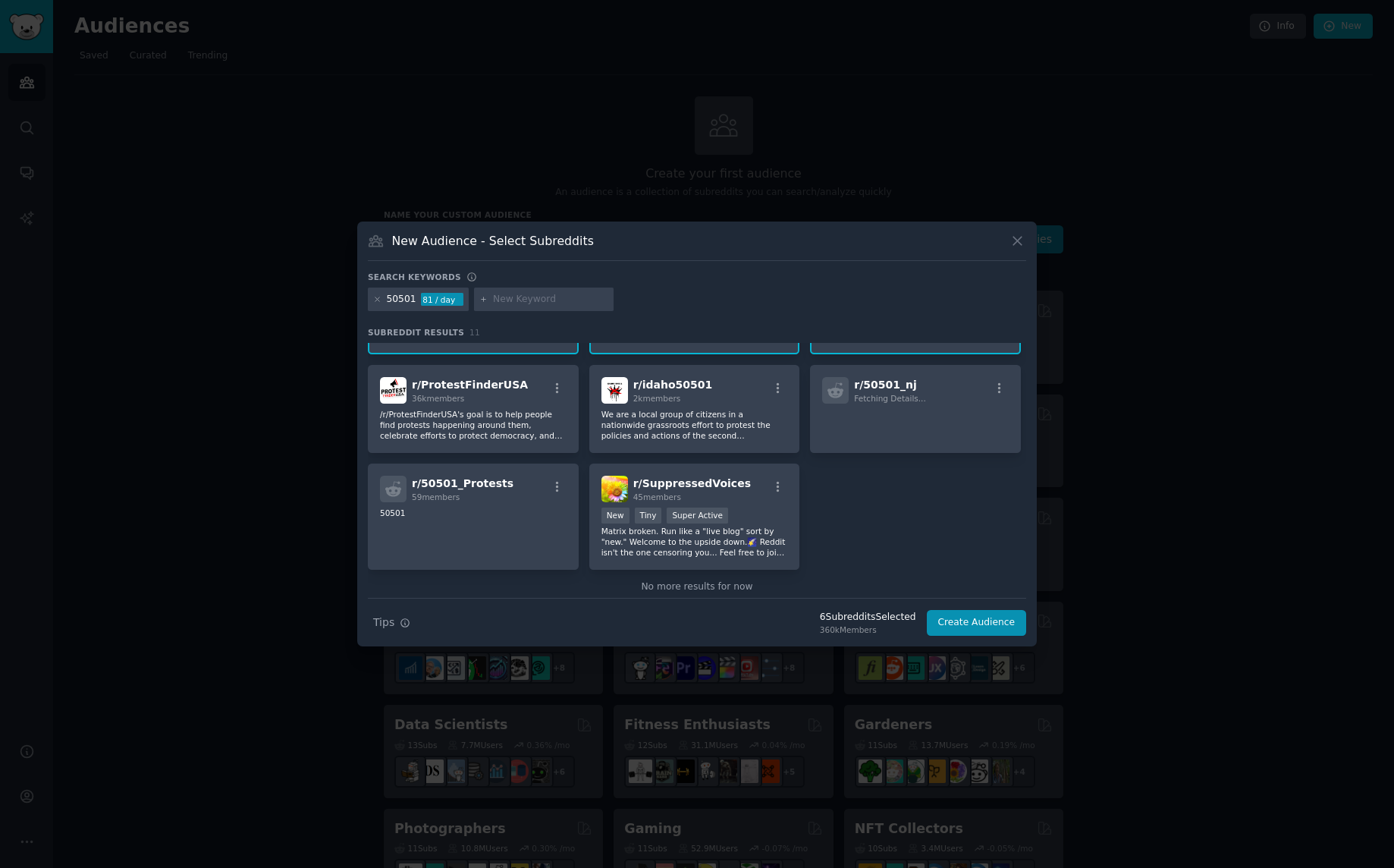
scroll to position [207, 0]
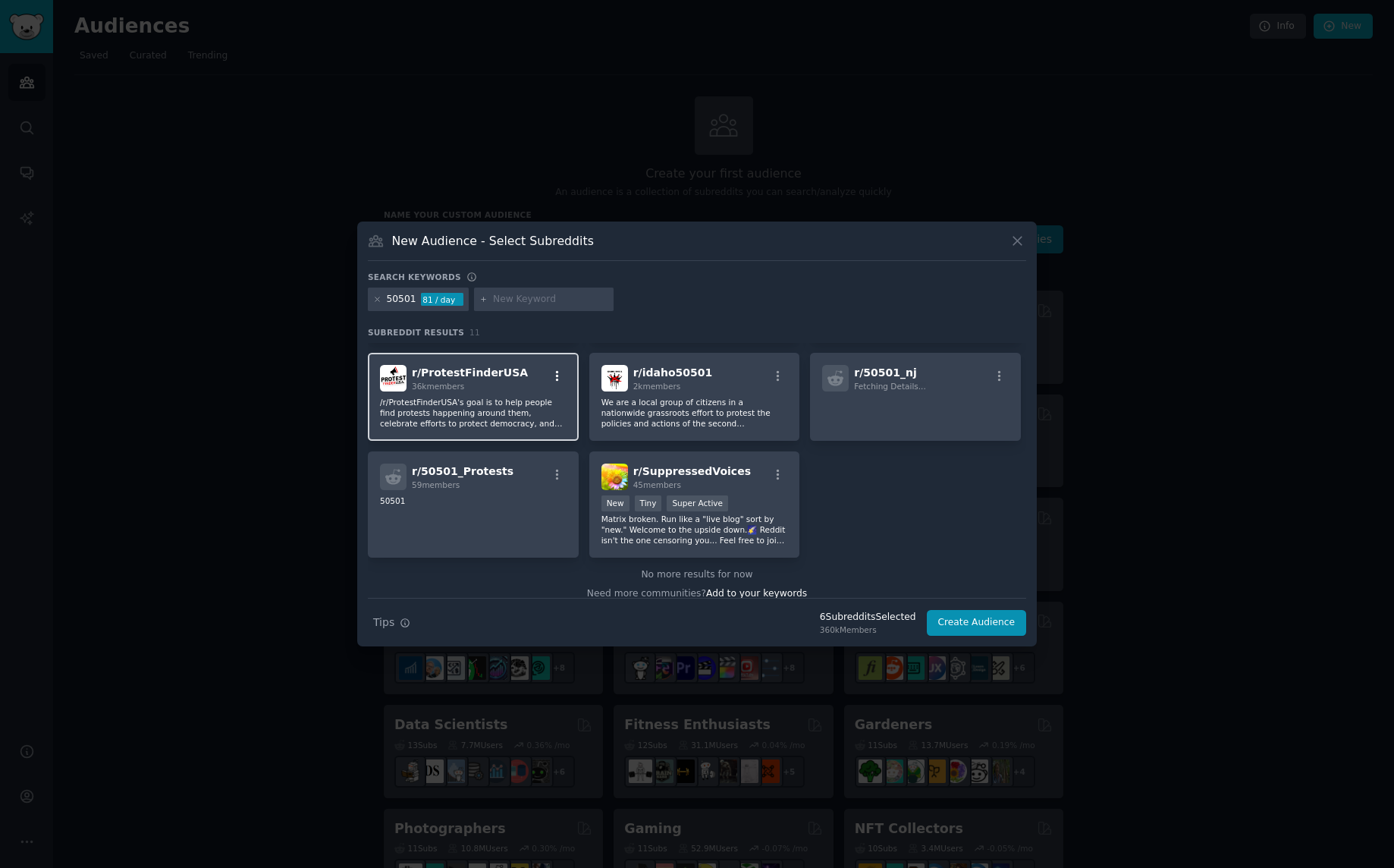
click at [556, 374] on icon "button" at bounding box center [557, 376] width 14 height 14
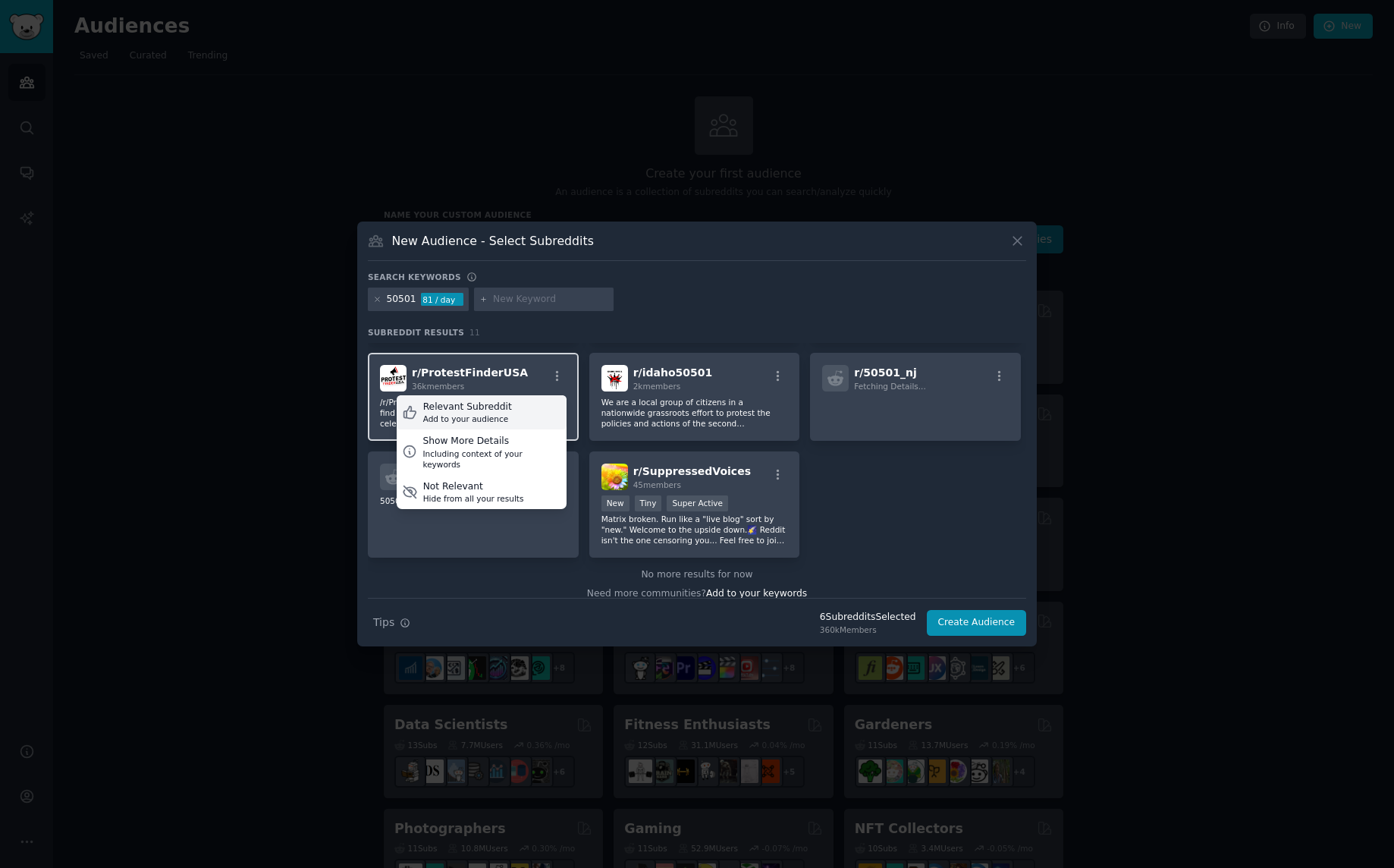
click at [515, 403] on div "Relevant Subreddit Add to your audience" at bounding box center [482, 412] width 170 height 35
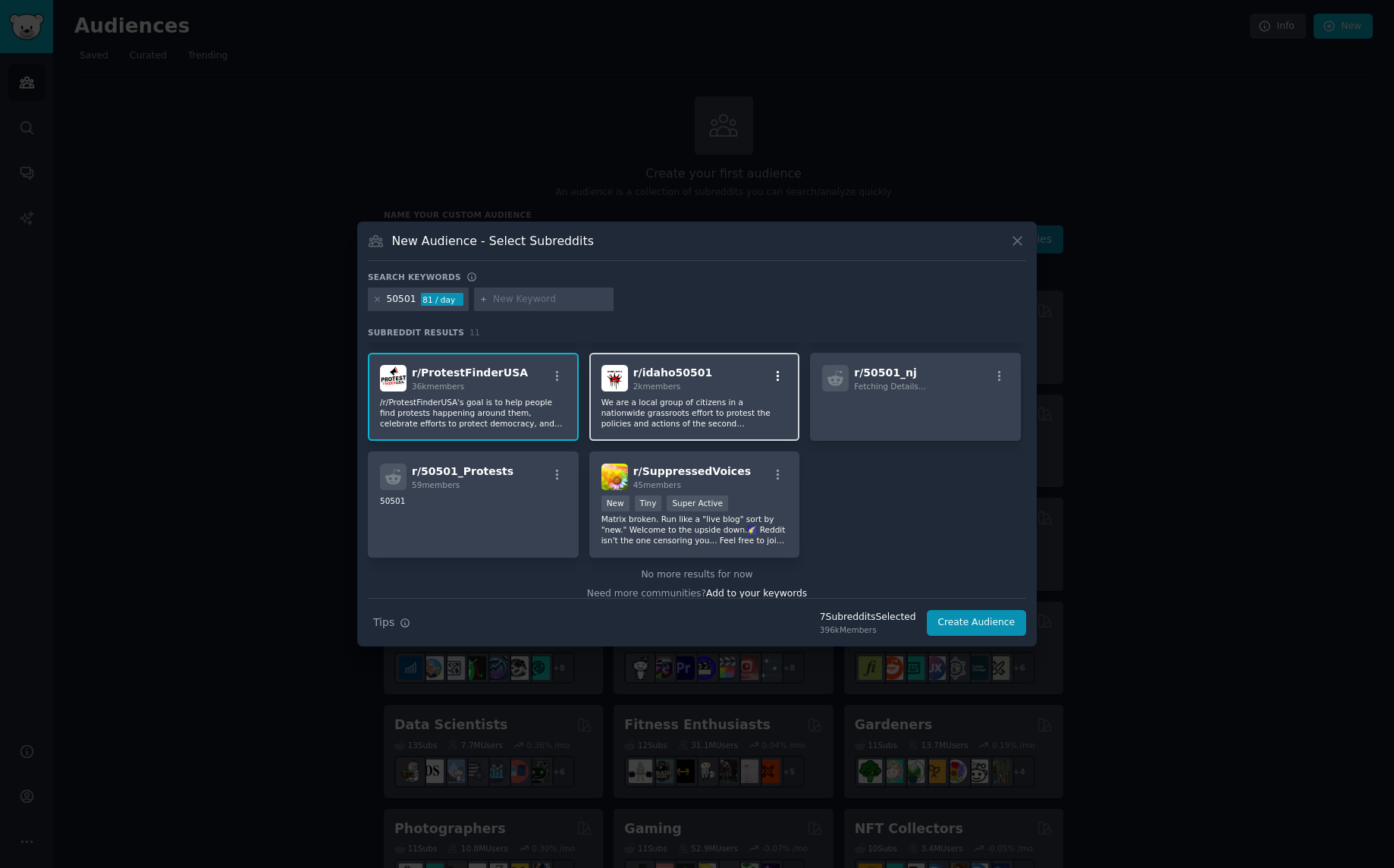
click at [777, 375] on icon "button" at bounding box center [778, 376] width 14 height 14
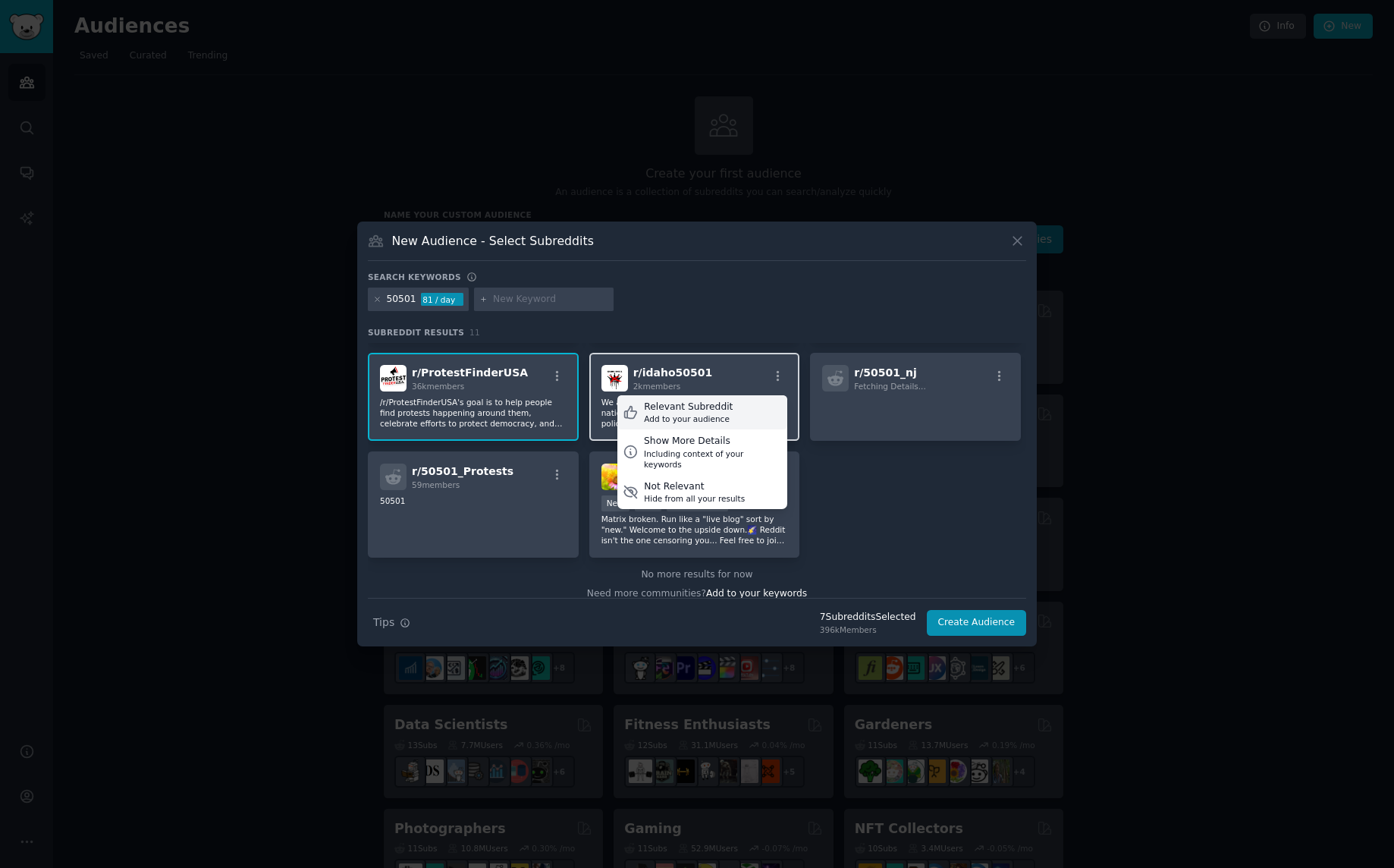
click at [718, 404] on div "Relevant Subreddit" at bounding box center [688, 407] width 88 height 14
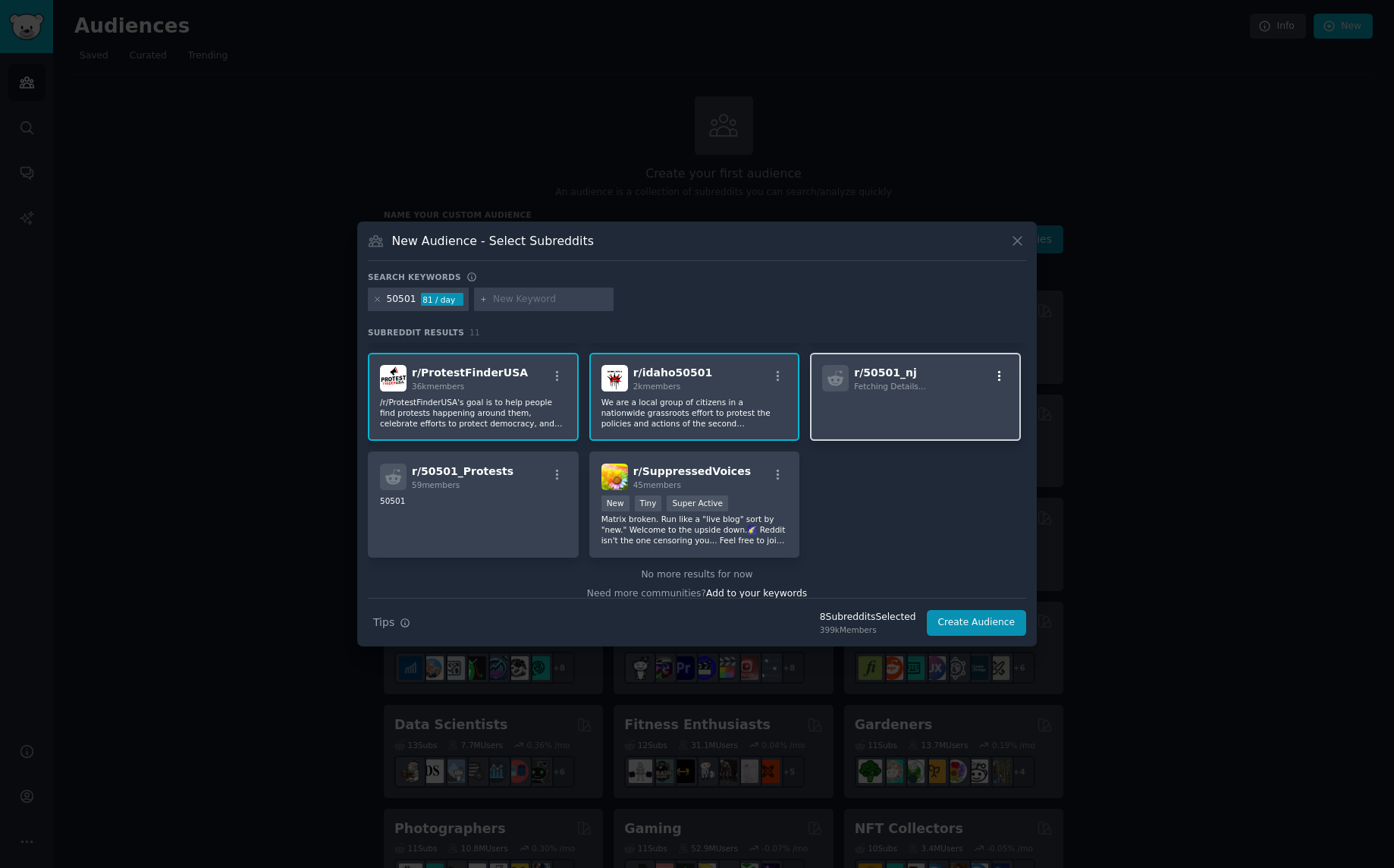
click at [996, 374] on icon "button" at bounding box center [999, 376] width 14 height 14
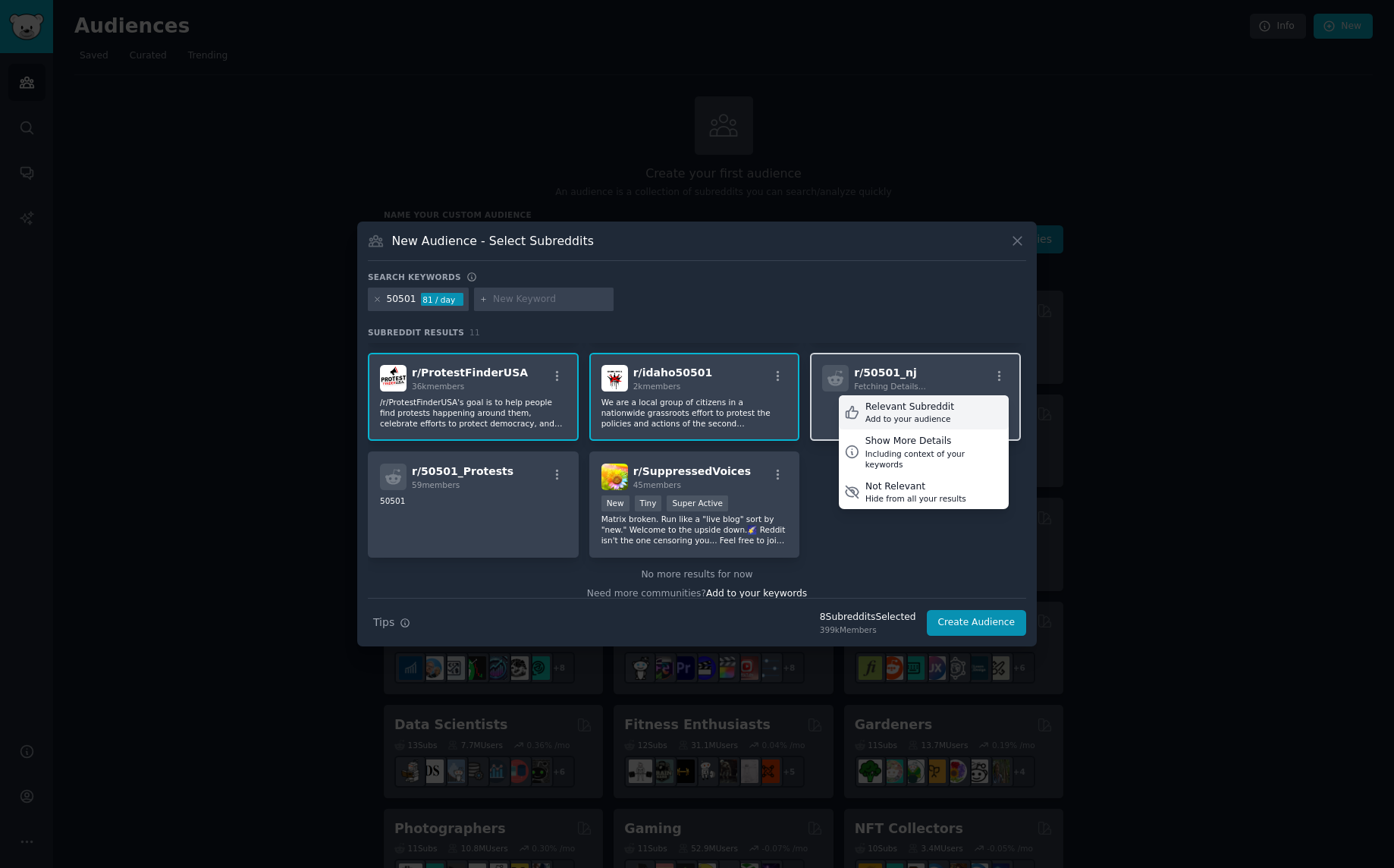
click at [923, 403] on div "Relevant Subreddit" at bounding box center [910, 407] width 88 height 14
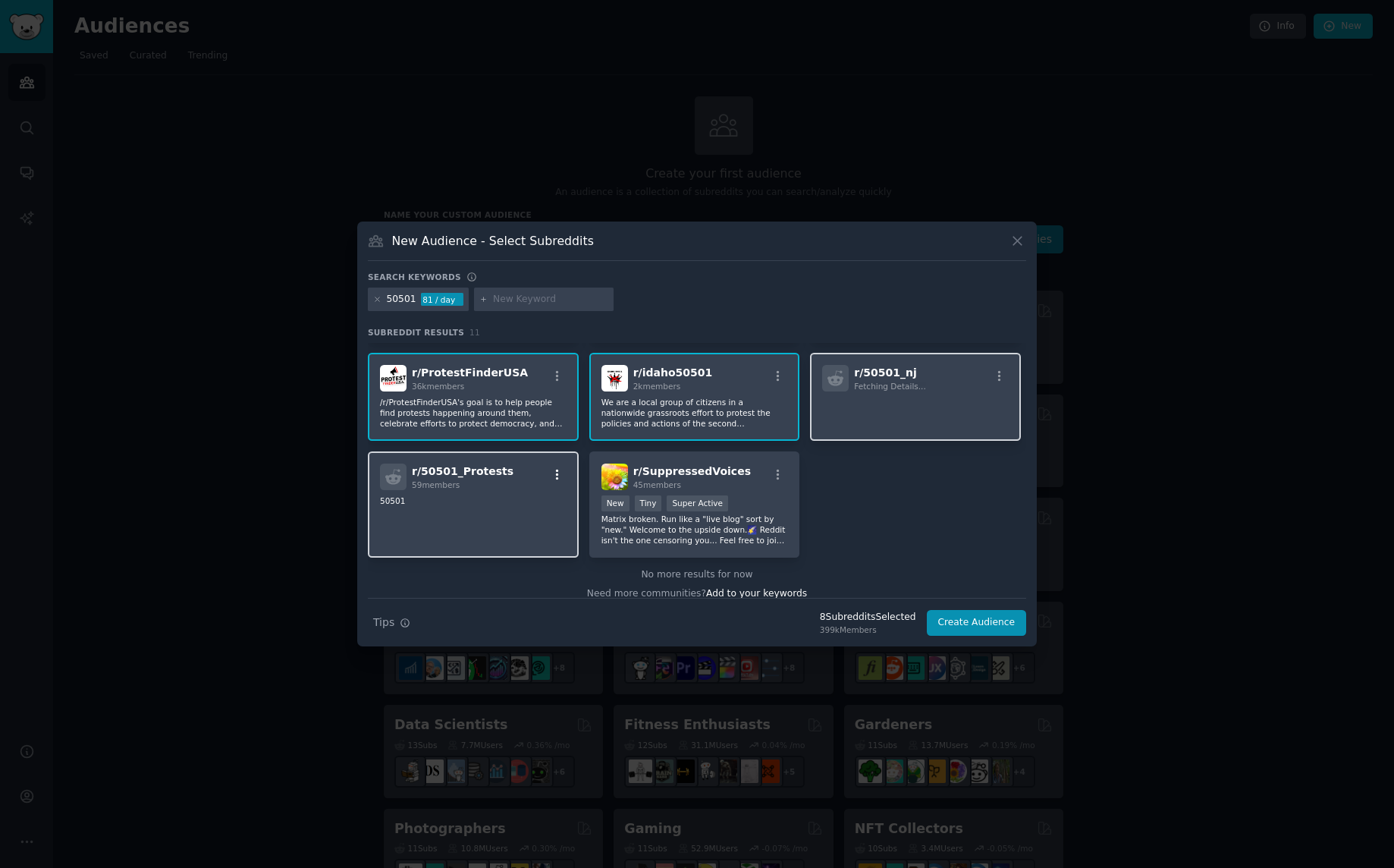
click at [556, 473] on icon "button" at bounding box center [558, 473] width 3 height 10
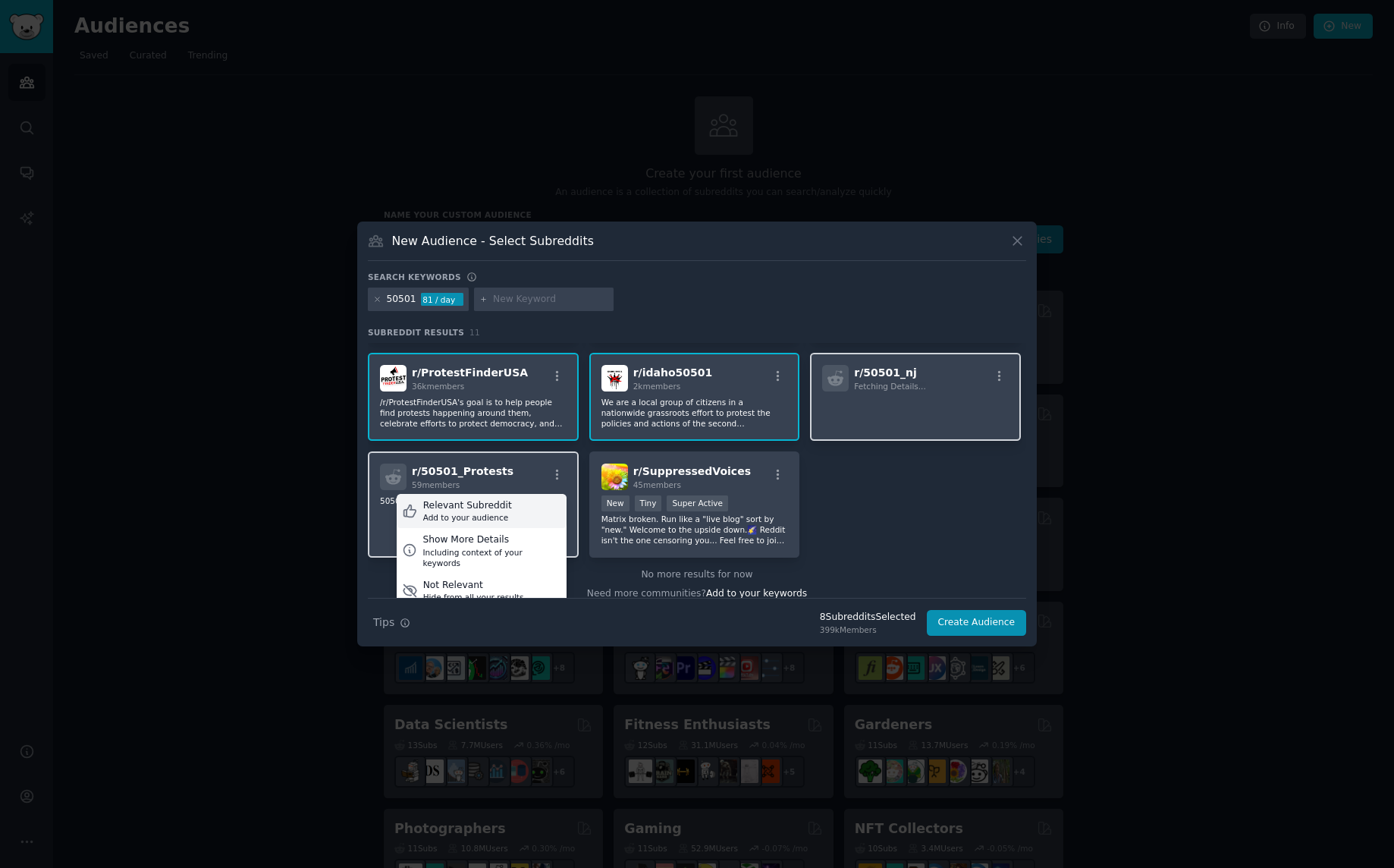
click at [499, 504] on div "Relevant Subreddit" at bounding box center [468, 506] width 88 height 14
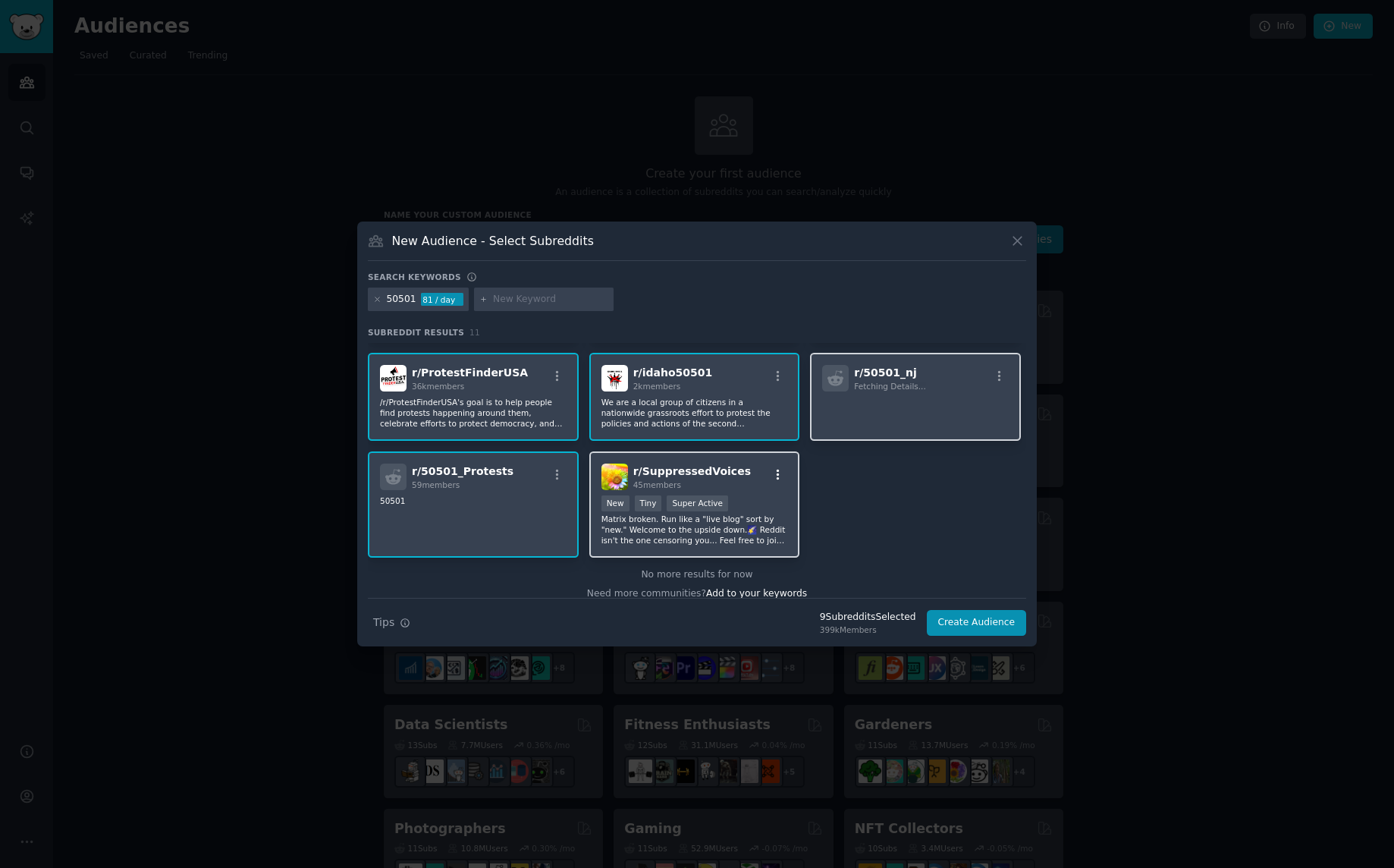
click at [774, 472] on icon "button" at bounding box center [778, 474] width 14 height 14
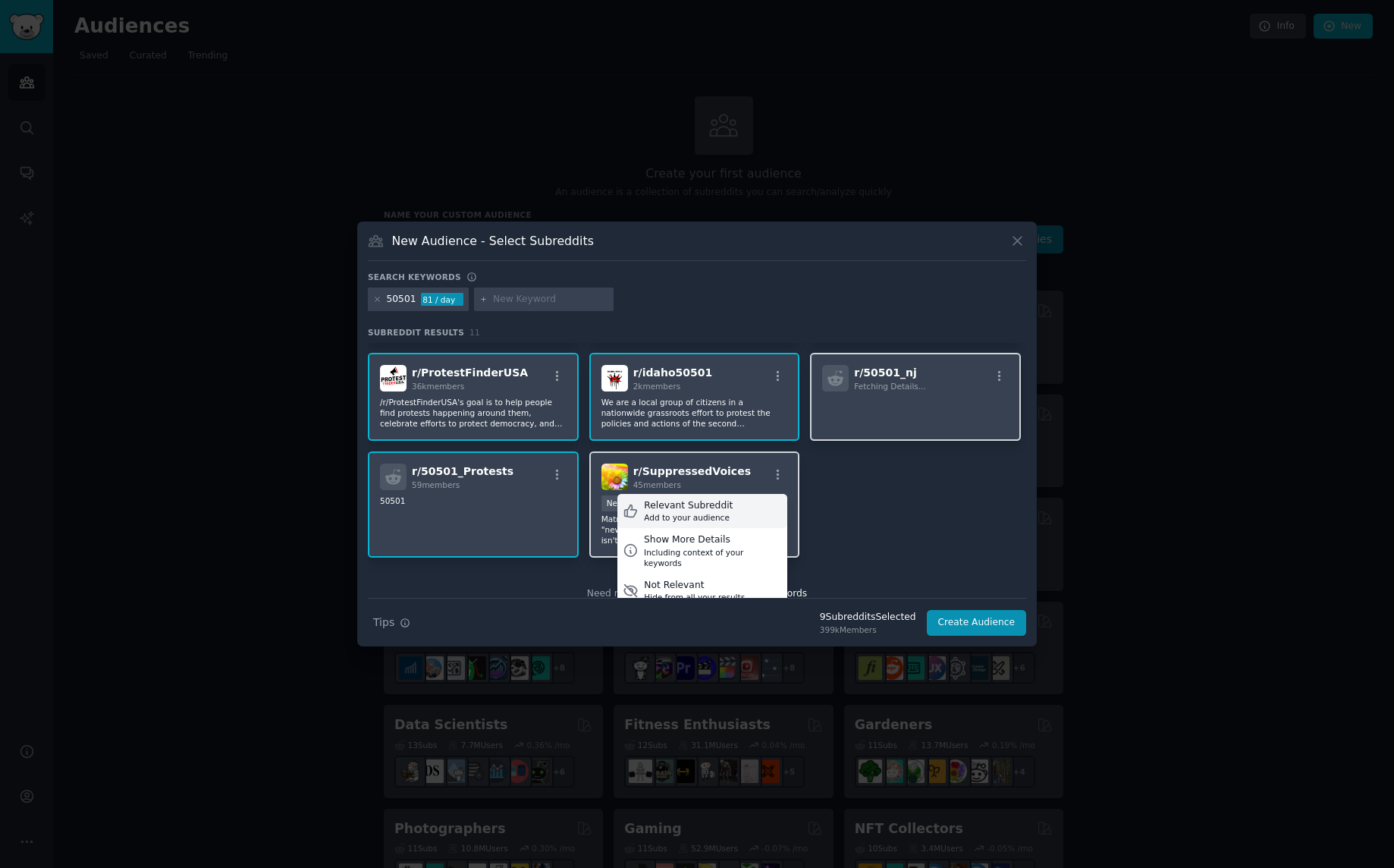
click at [716, 502] on div "Relevant Subreddit" at bounding box center [688, 506] width 88 height 14
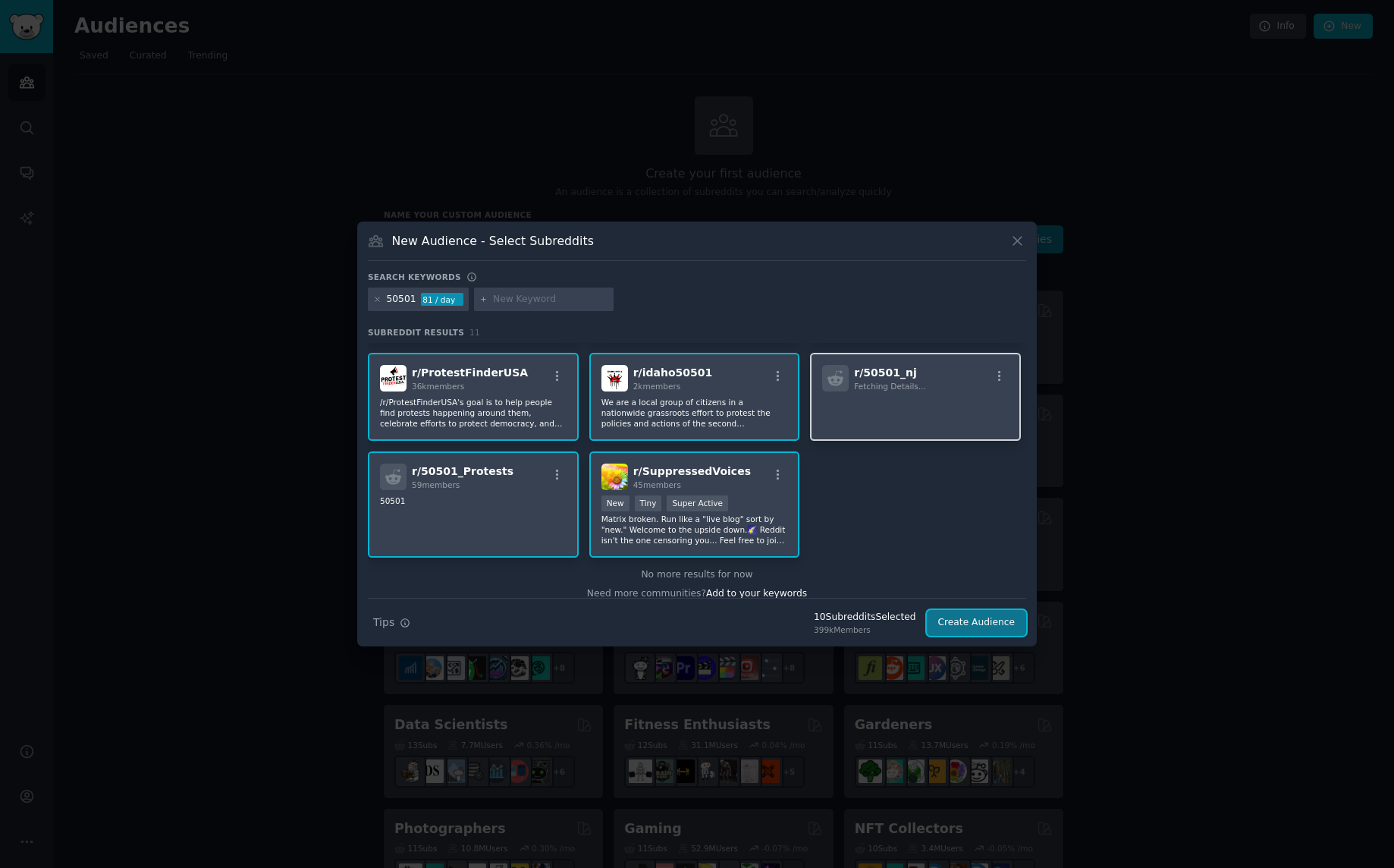
click at [976, 620] on button "Create Audience" at bounding box center [977, 623] width 100 height 26
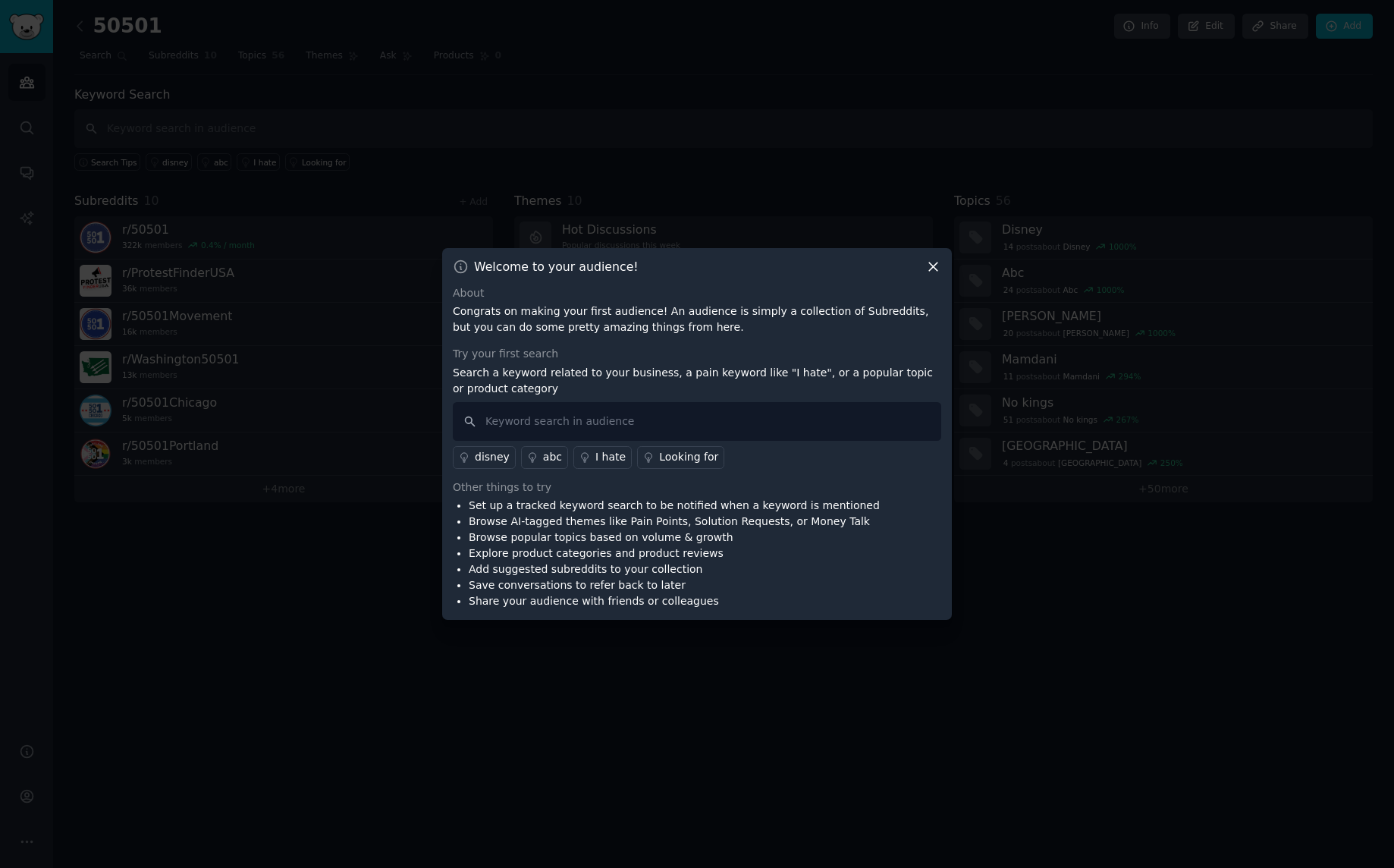
click at [941, 266] on icon at bounding box center [933, 267] width 16 height 16
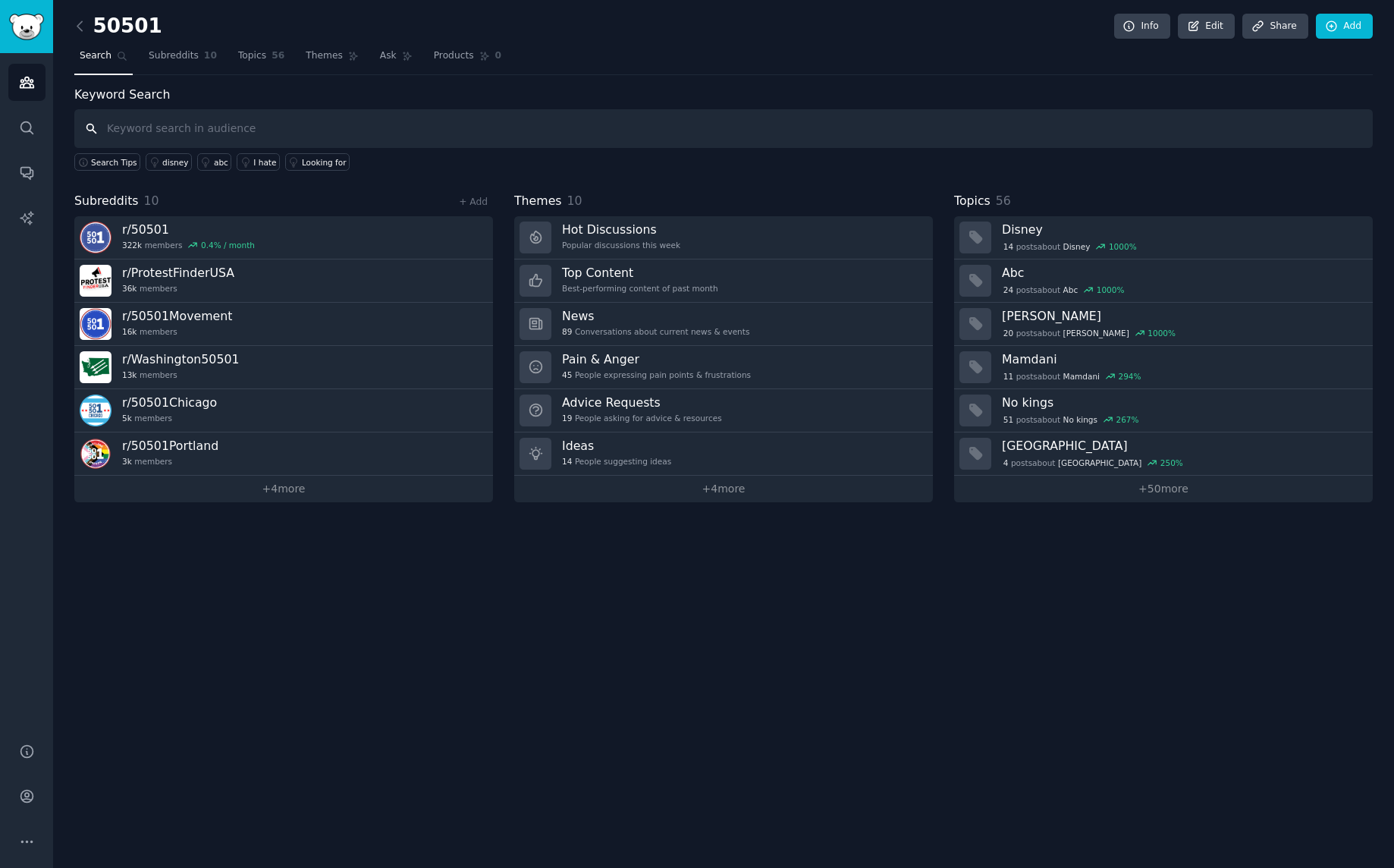
click at [111, 126] on input "text" at bounding box center [723, 129] width 1298 height 39
type input "Senior Living"
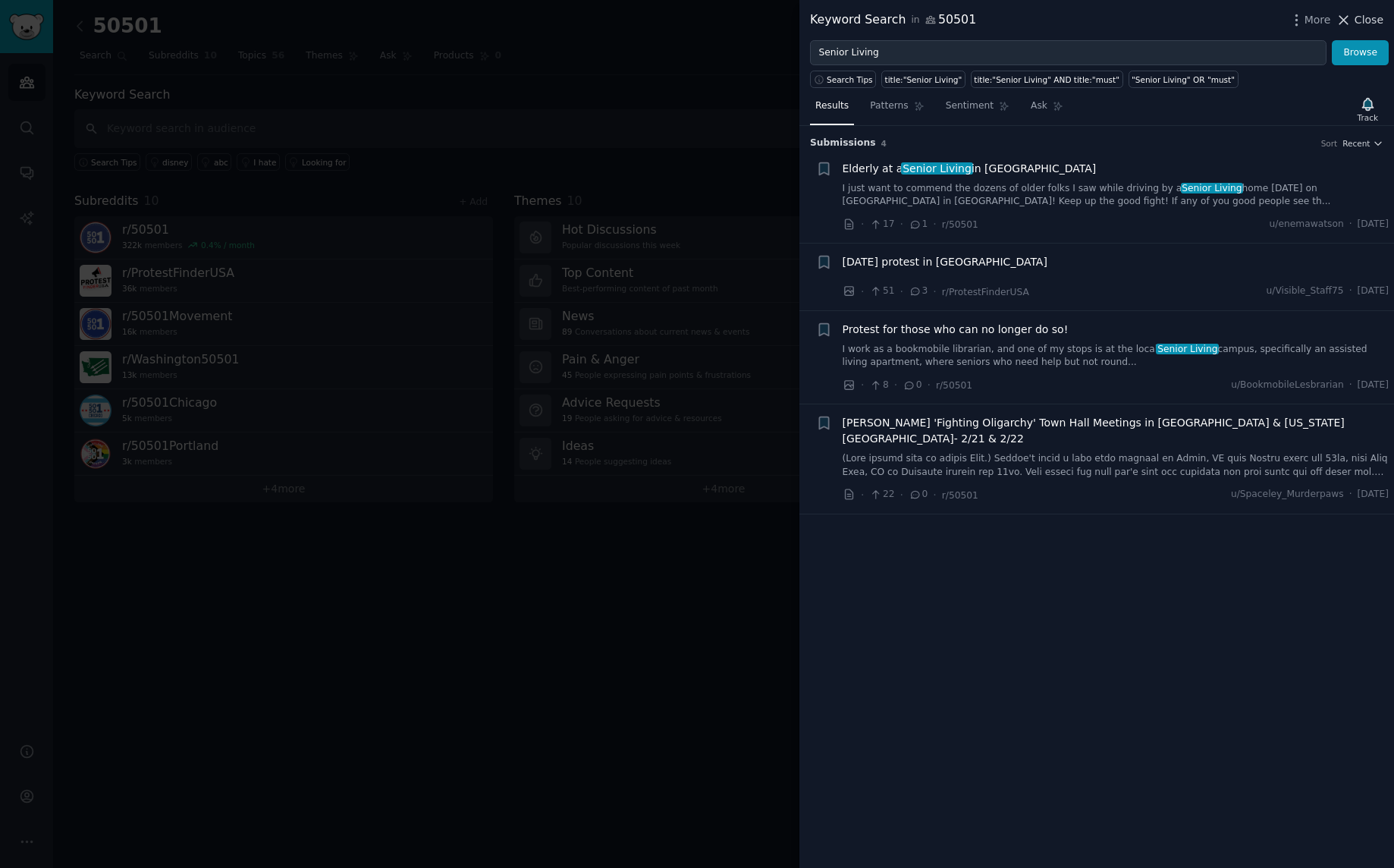
click at [1374, 21] on span "Close" at bounding box center [1369, 20] width 29 height 16
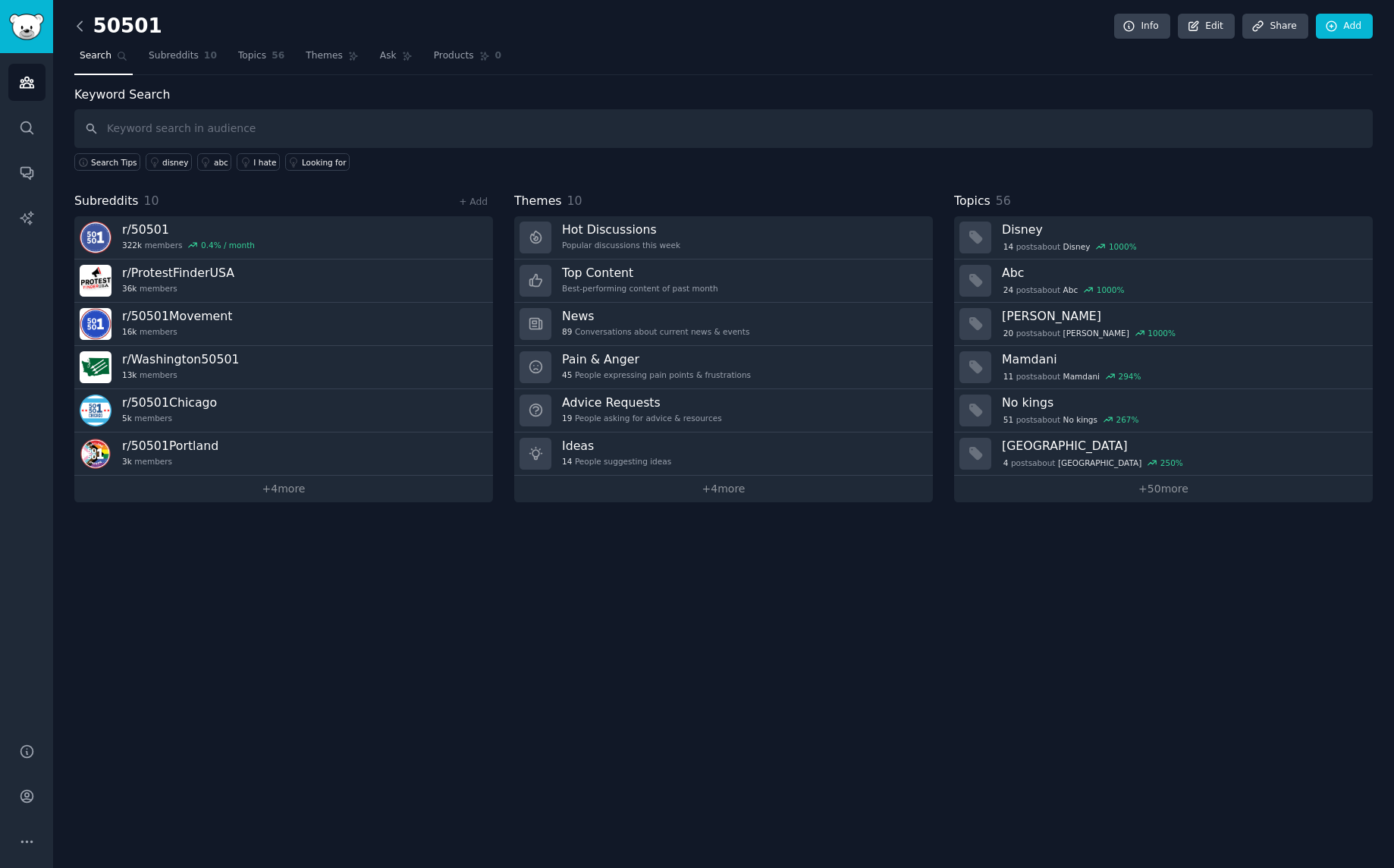
click at [80, 26] on icon at bounding box center [80, 27] width 16 height 16
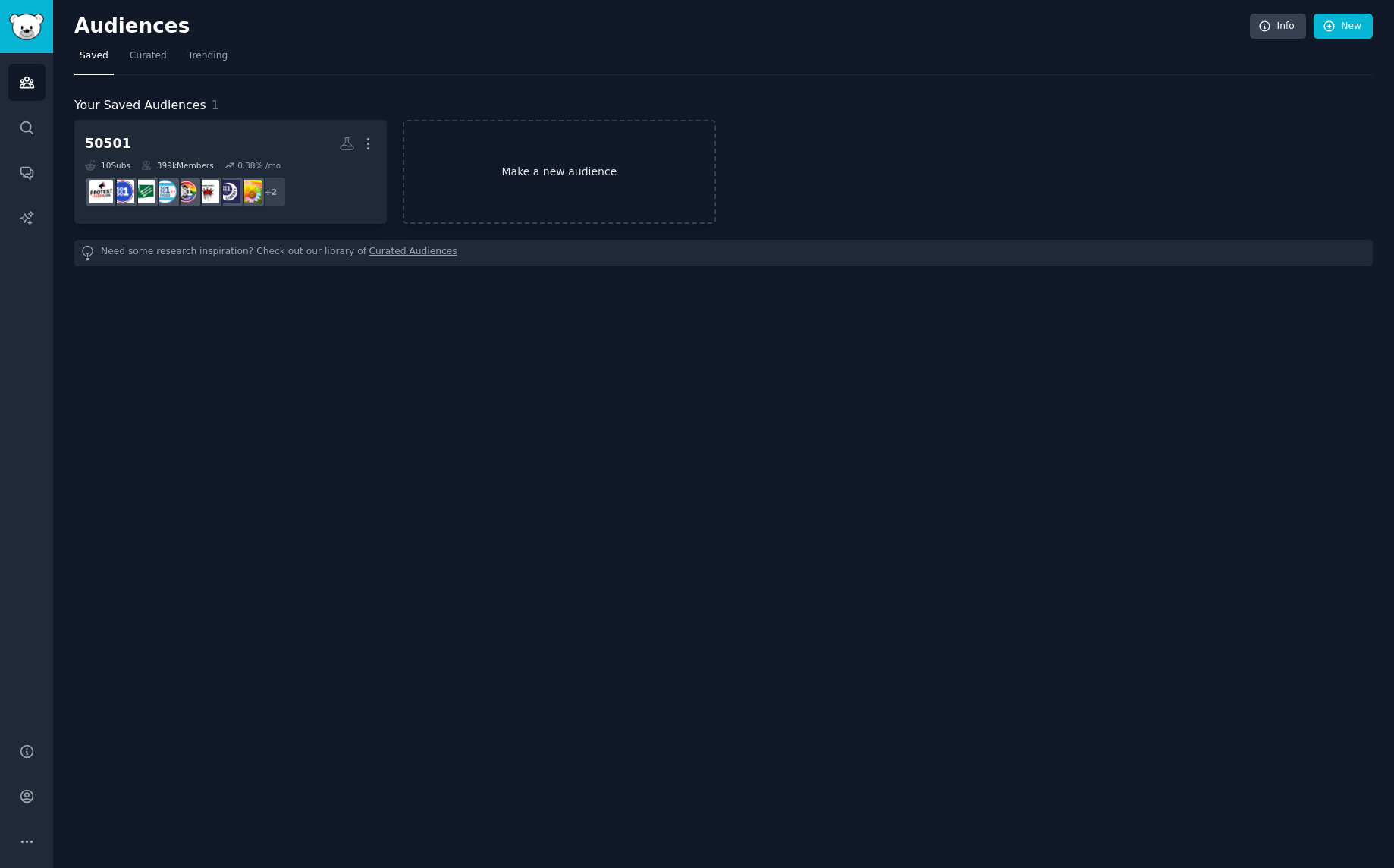
click at [525, 172] on link "Make a new audience" at bounding box center [559, 171] width 313 height 104
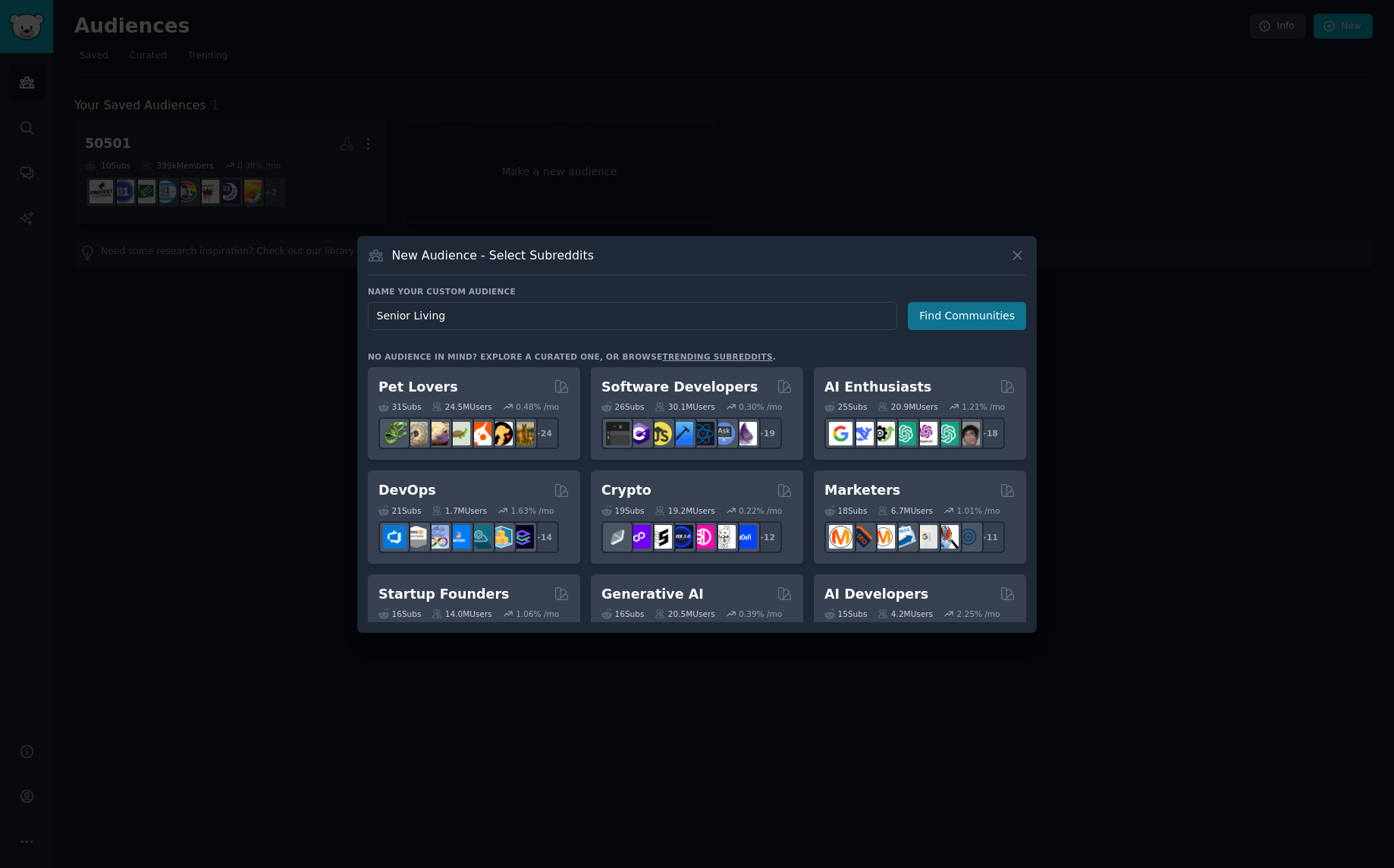
type input "Senior Living"
click at [953, 313] on button "Find Communities" at bounding box center [967, 316] width 118 height 28
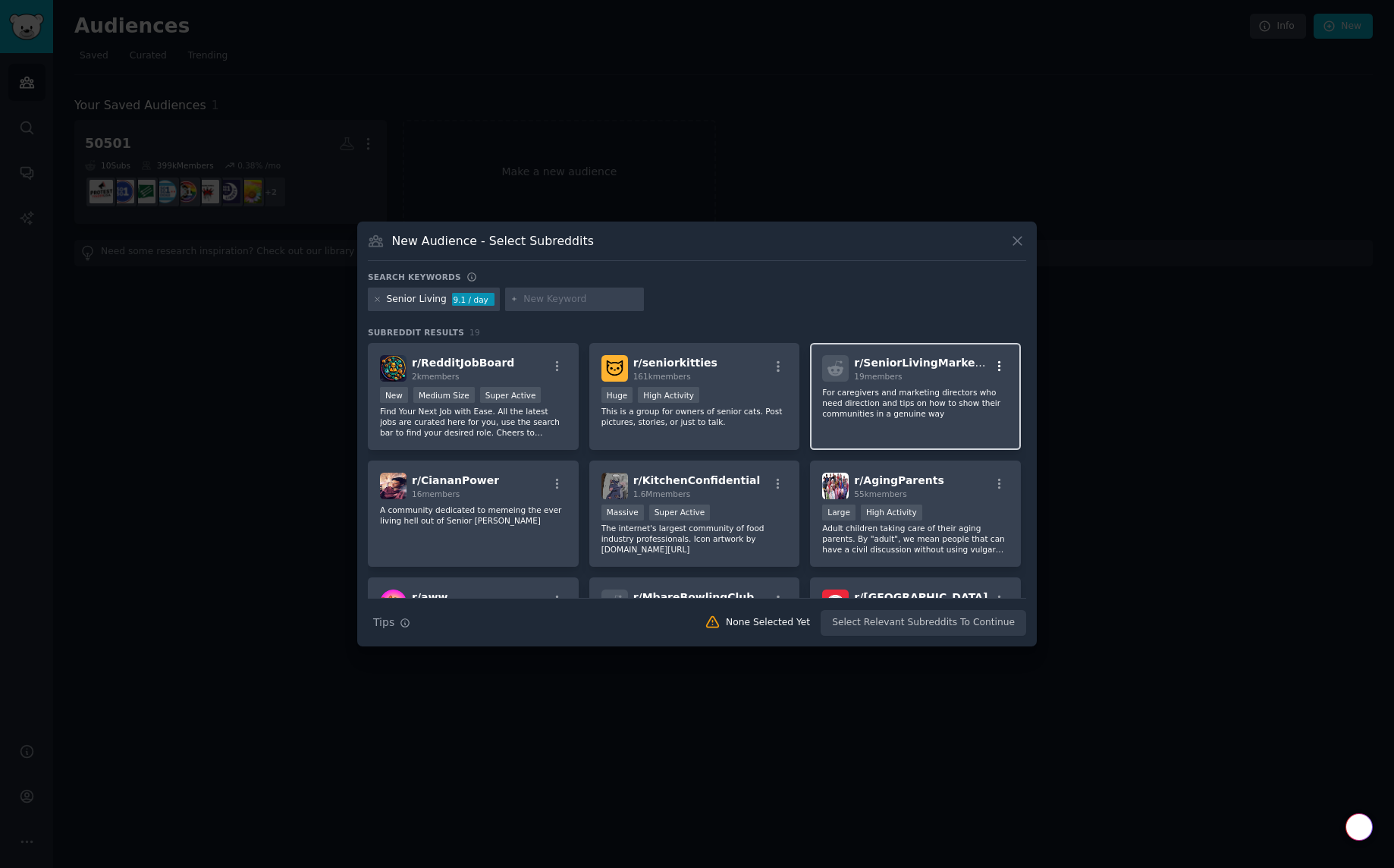
click at [997, 366] on icon "button" at bounding box center [999, 366] width 14 height 14
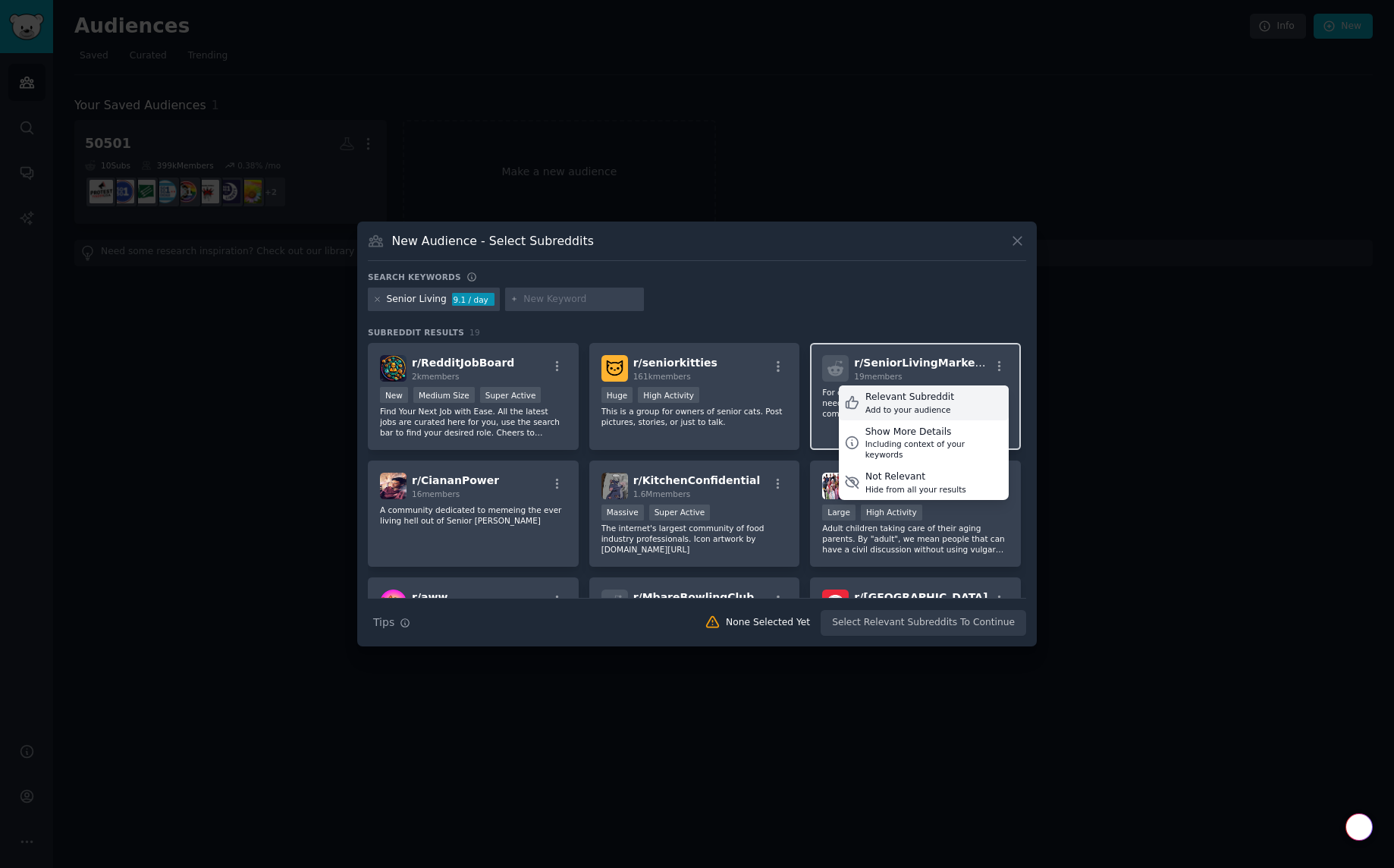
click at [898, 397] on div "Relevant Subreddit" at bounding box center [910, 397] width 88 height 14
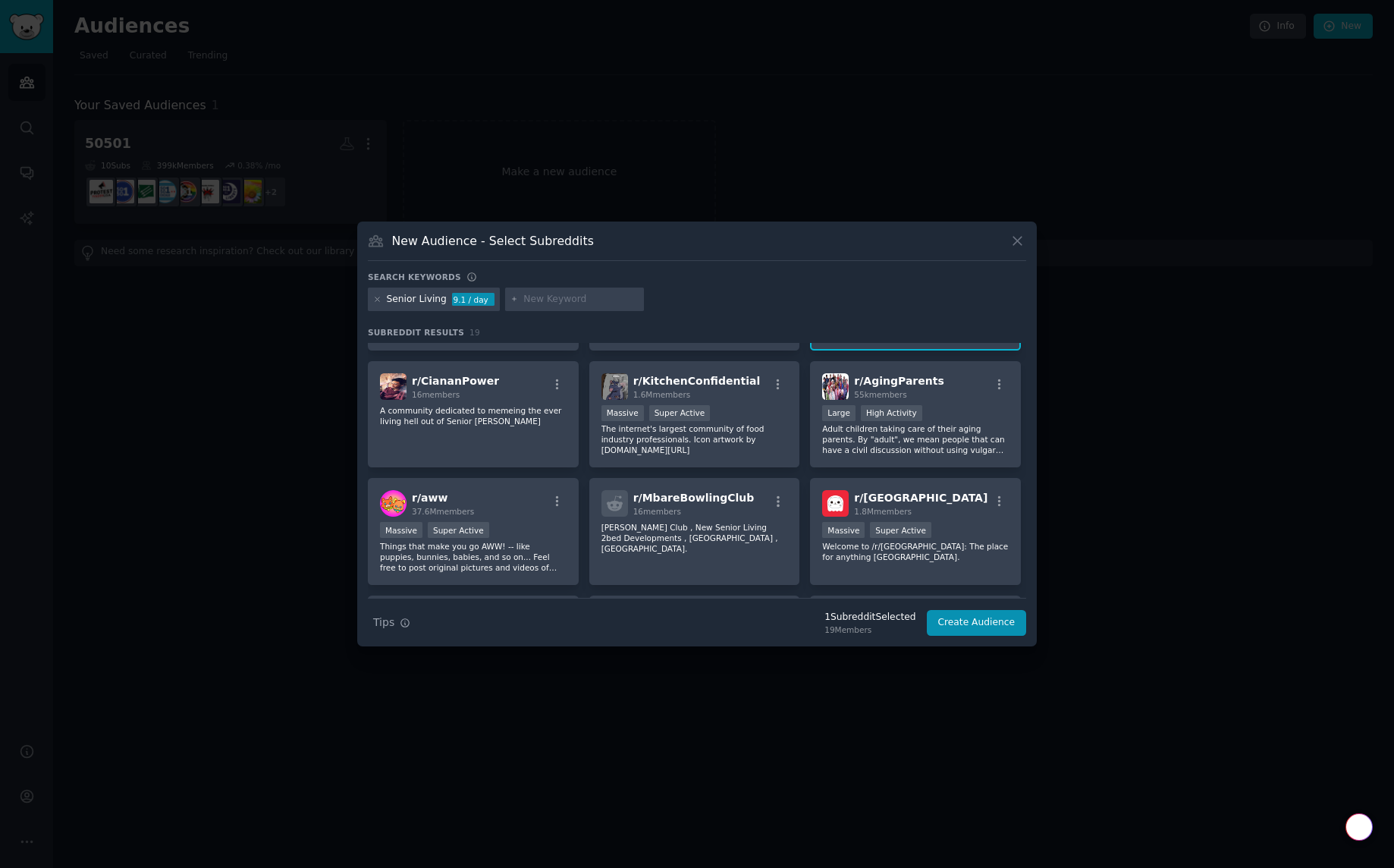
scroll to position [100, 0]
click at [996, 382] on icon "button" at bounding box center [999, 383] width 14 height 14
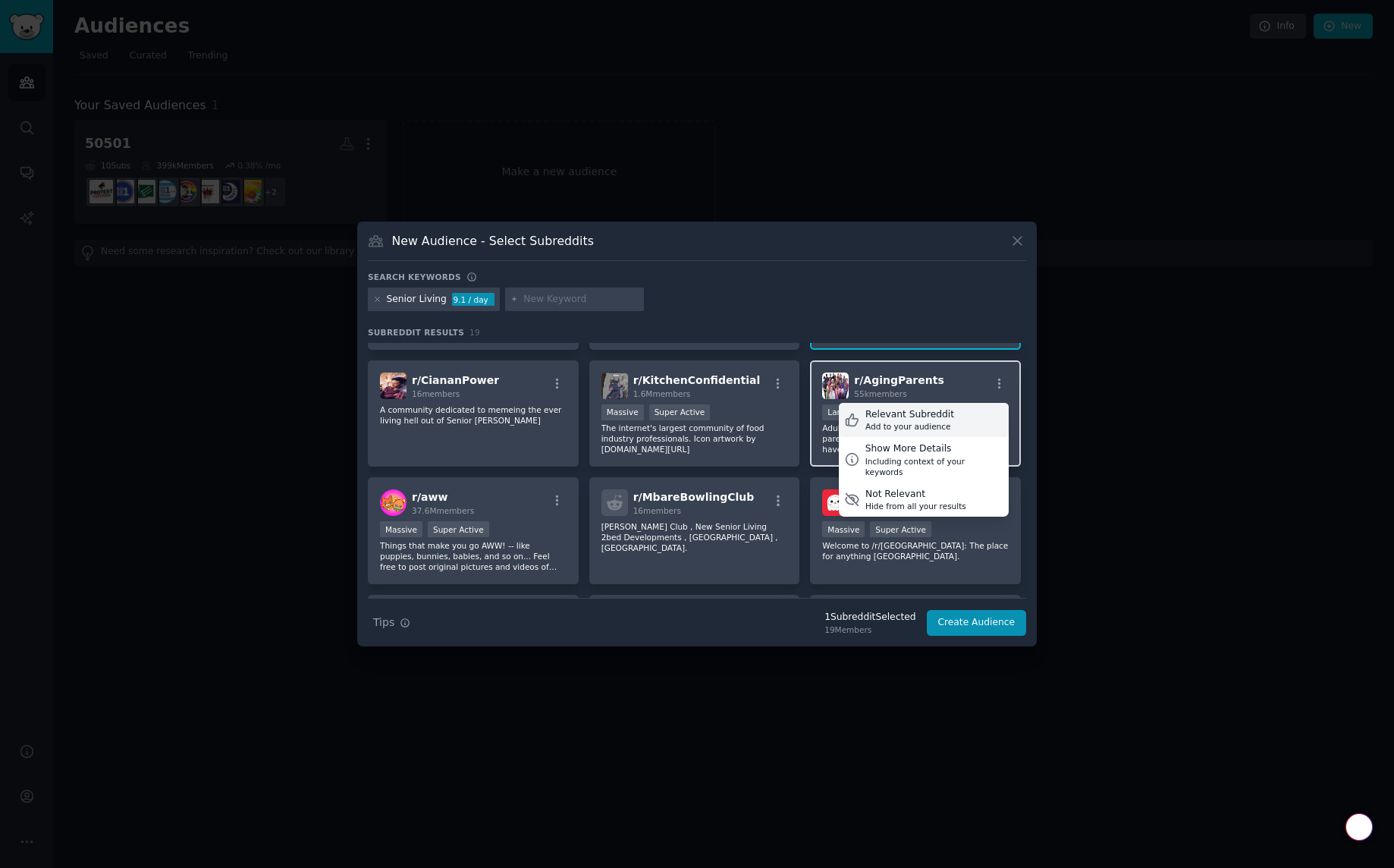
click at [912, 412] on div "Relevant Subreddit" at bounding box center [910, 415] width 88 height 14
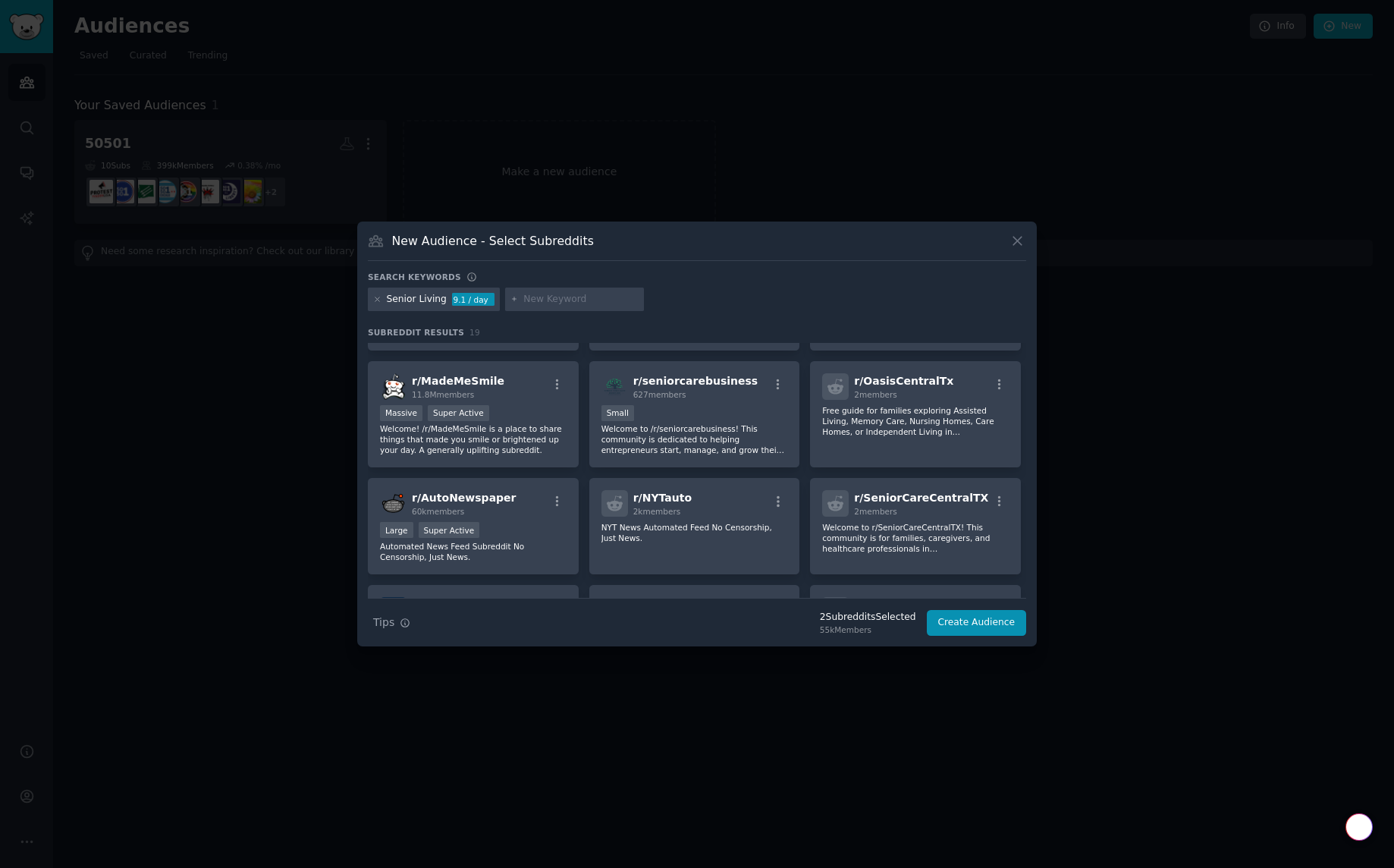
scroll to position [330, 0]
click at [777, 383] on icon "button" at bounding box center [778, 387] width 3 height 10
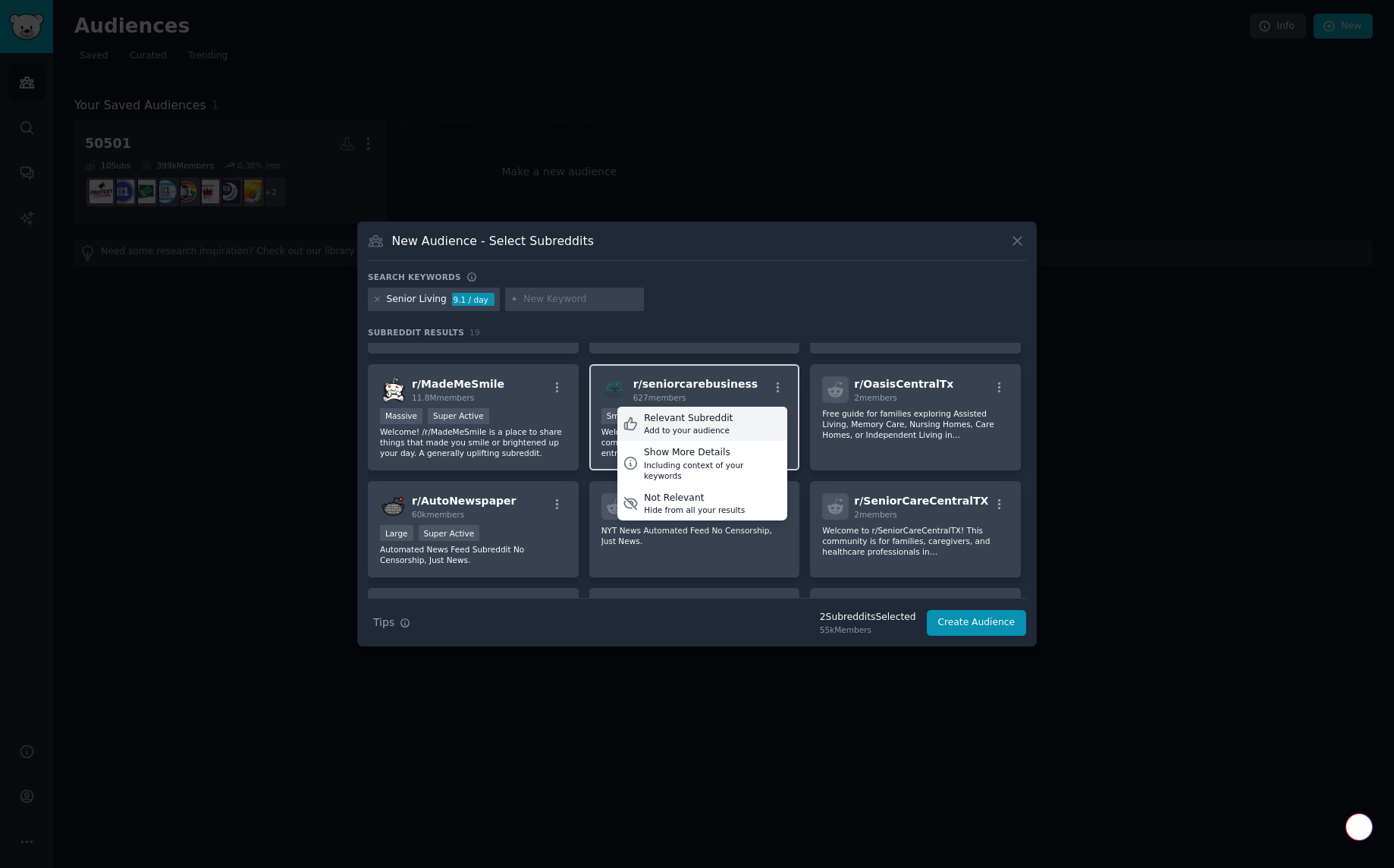
click at [707, 419] on div "Relevant Subreddit" at bounding box center [688, 418] width 88 height 14
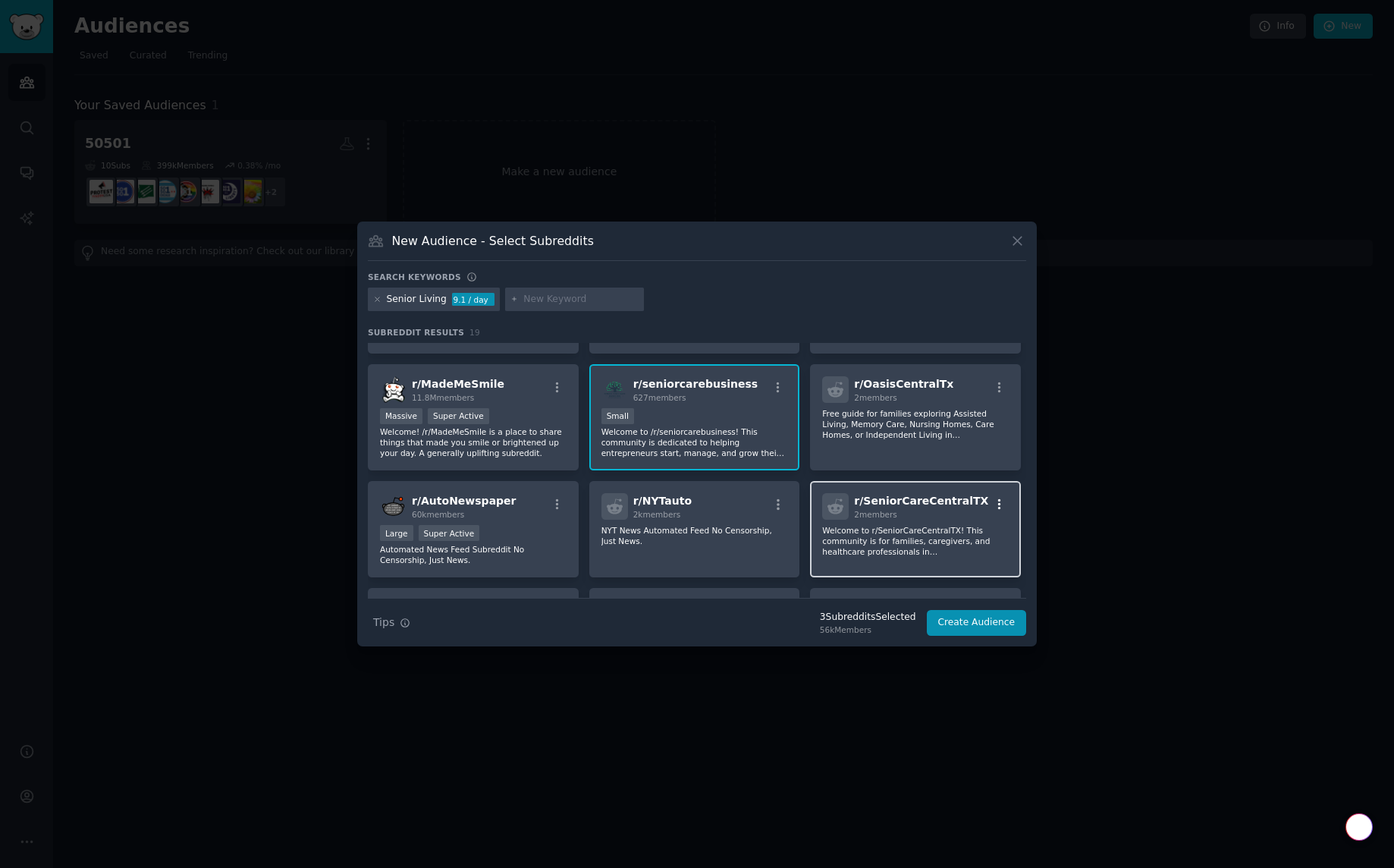
click at [998, 505] on icon "button" at bounding box center [999, 504] width 14 height 14
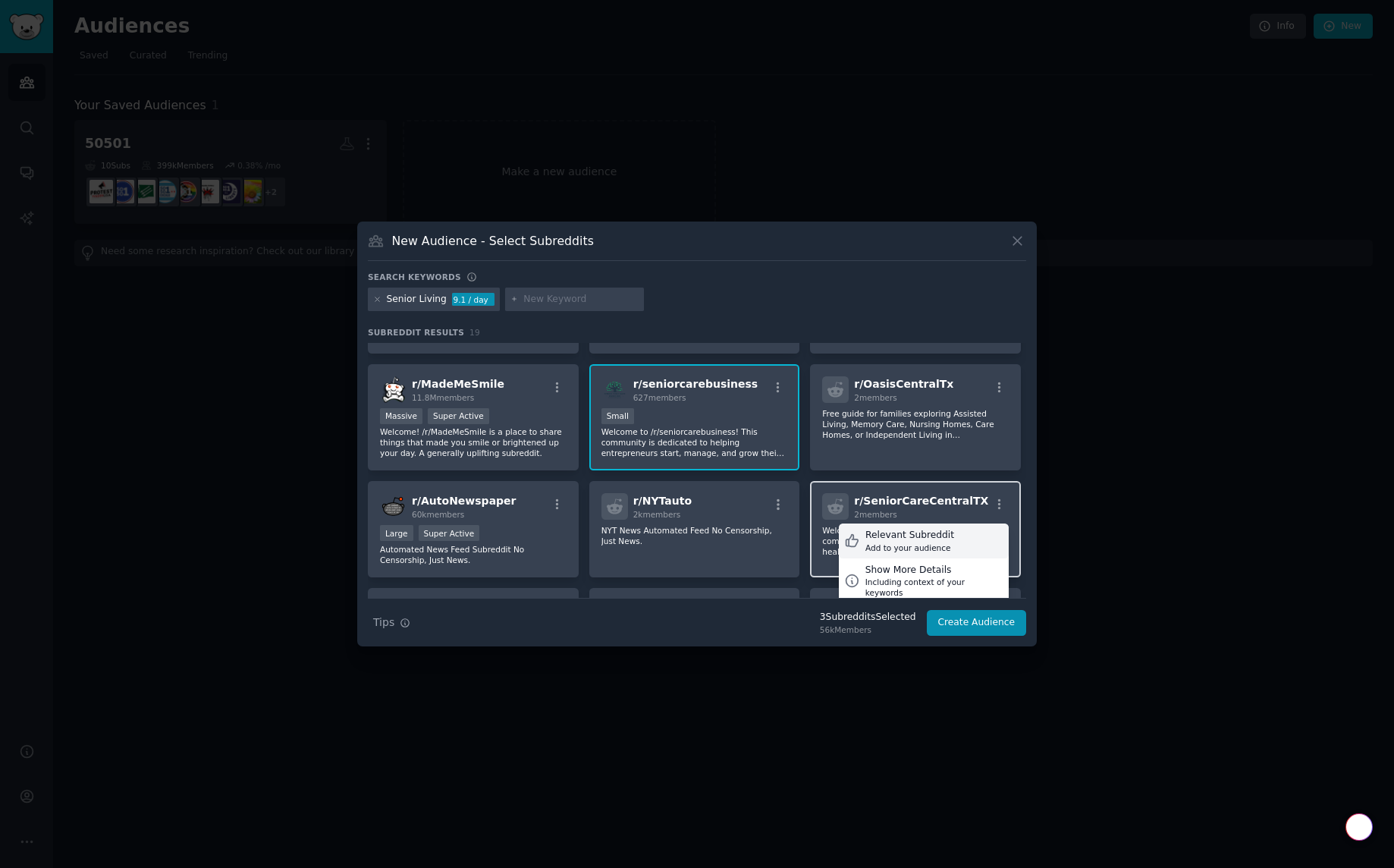
click at [916, 533] on div "Relevant Subreddit" at bounding box center [910, 535] width 88 height 14
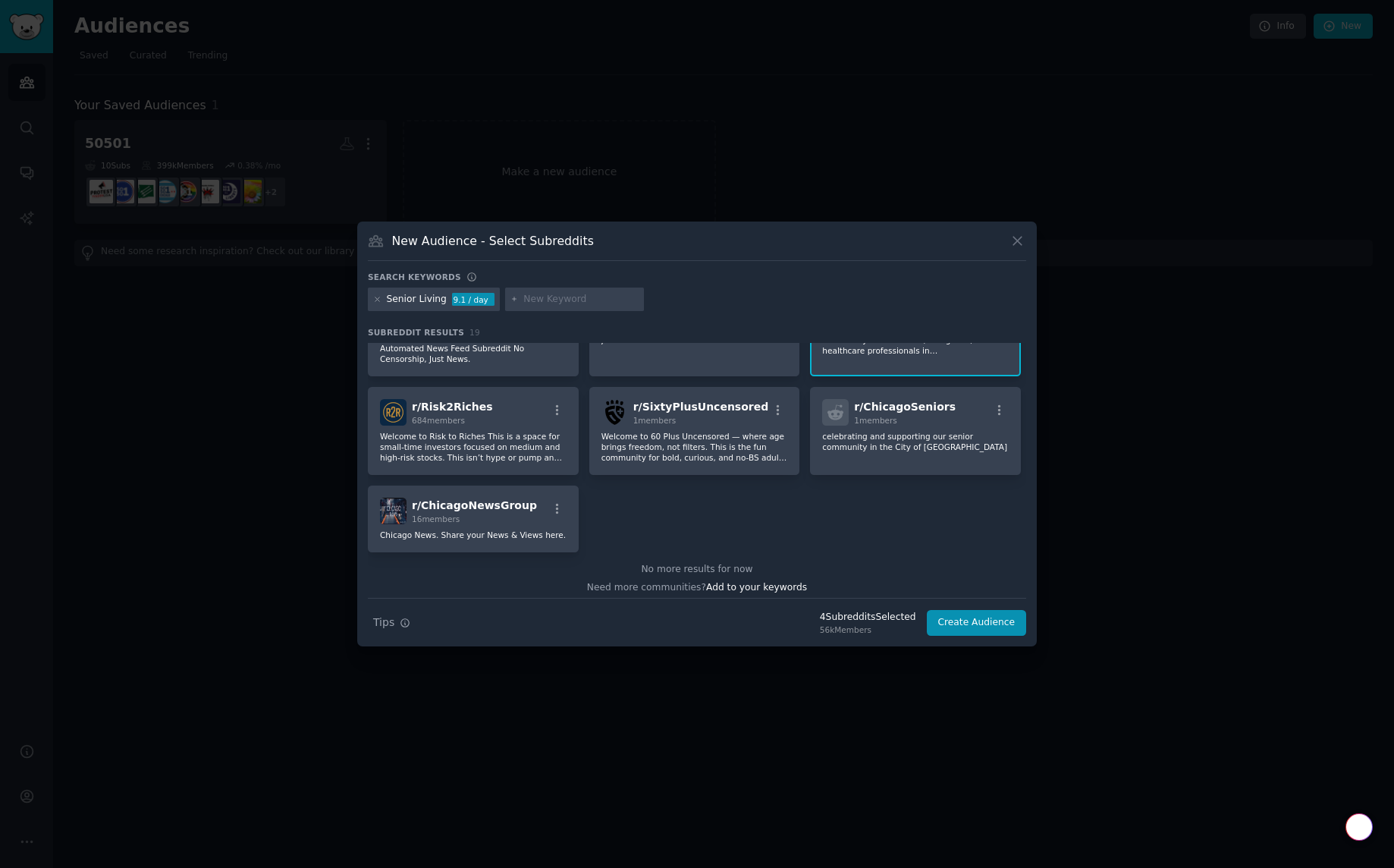
scroll to position [539, 0]
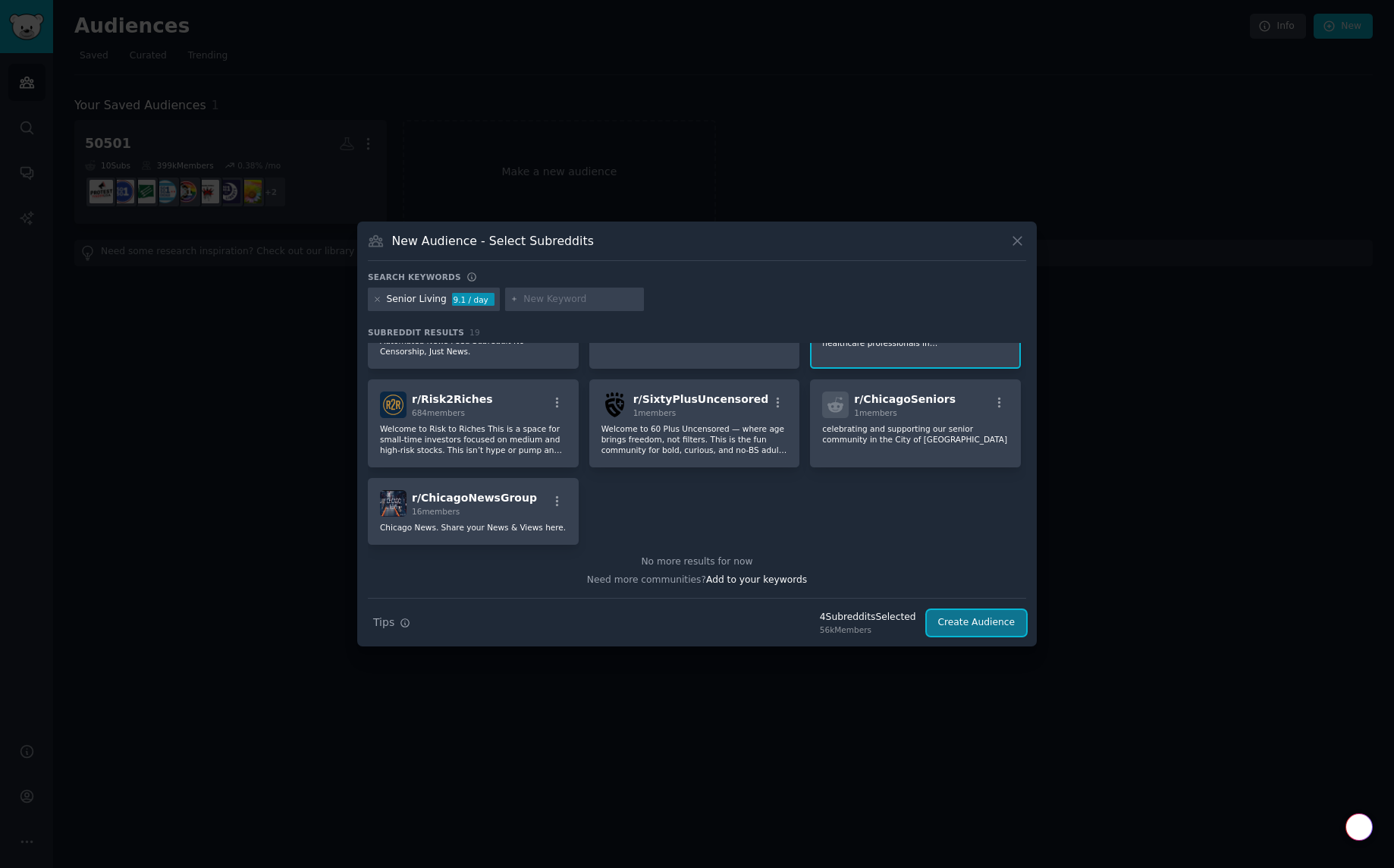
click at [965, 619] on button "Create Audience" at bounding box center [977, 623] width 100 height 26
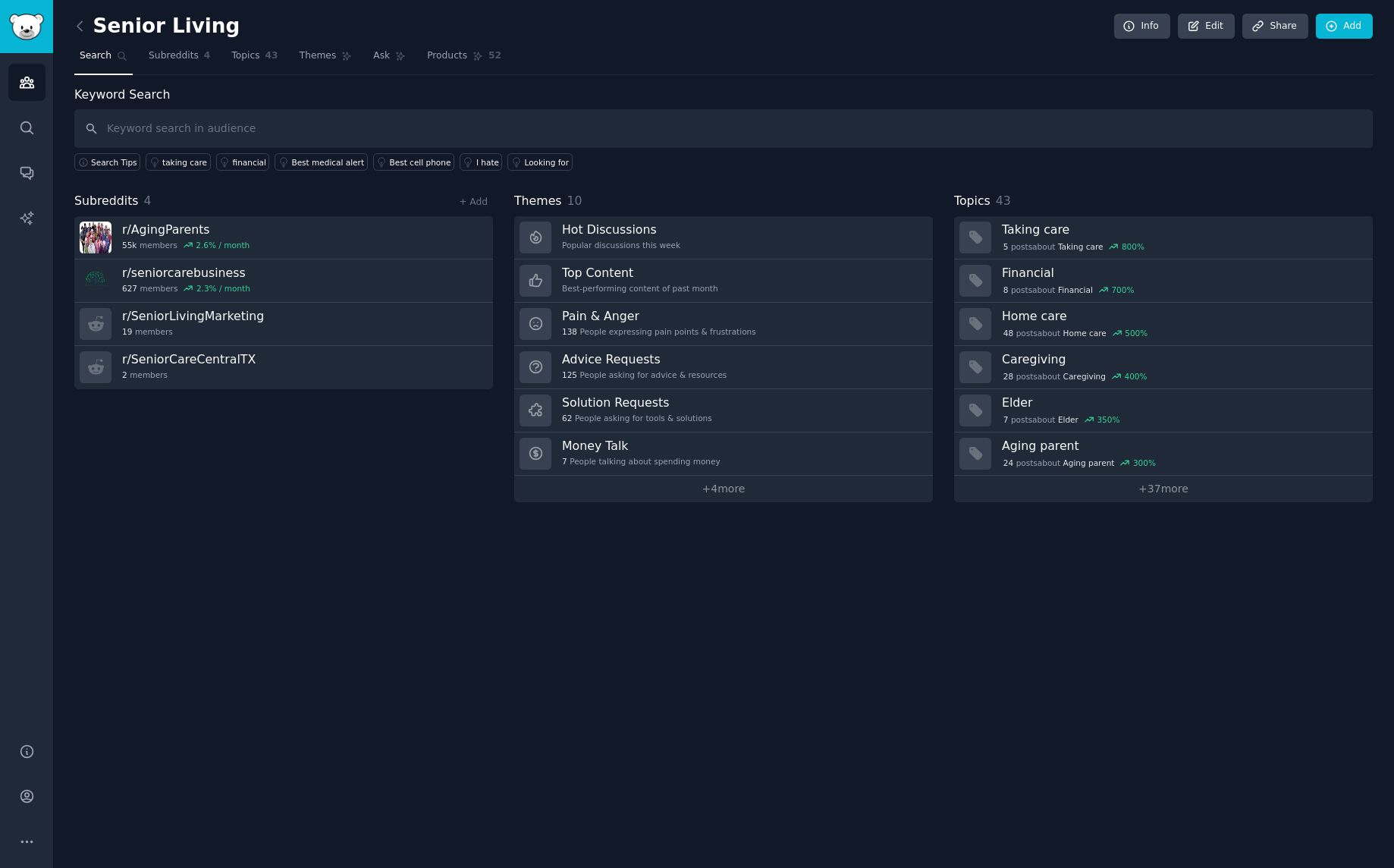
click at [1203, 62] on nav "Search Subreddits 4 Topics 43 Themes Ask Products 52" at bounding box center [723, 59] width 1298 height 31
